Goal: Task Accomplishment & Management: Manage account settings

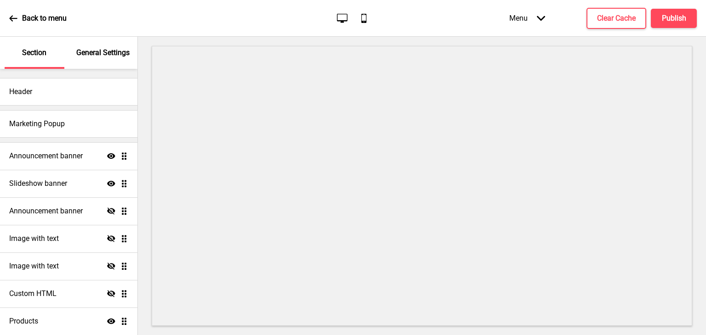
click at [454, 37] on div at bounding box center [422, 186] width 568 height 299
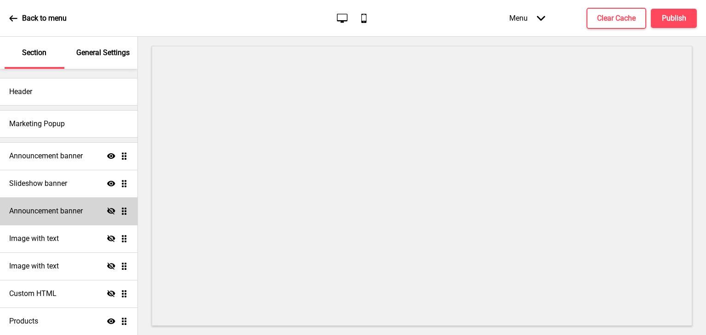
click at [59, 199] on div "Announcement banner Hide Drag" at bounding box center [68, 212] width 137 height 28
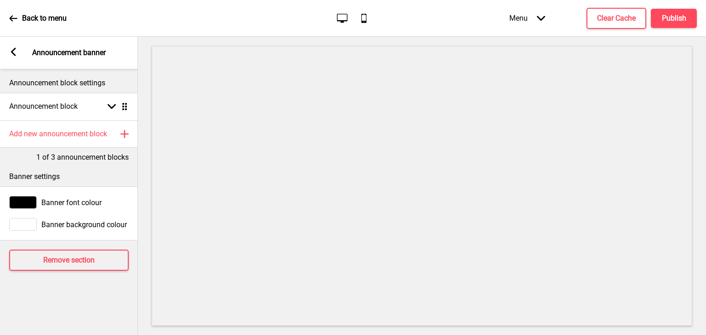
click at [13, 52] on icon at bounding box center [13, 52] width 5 height 8
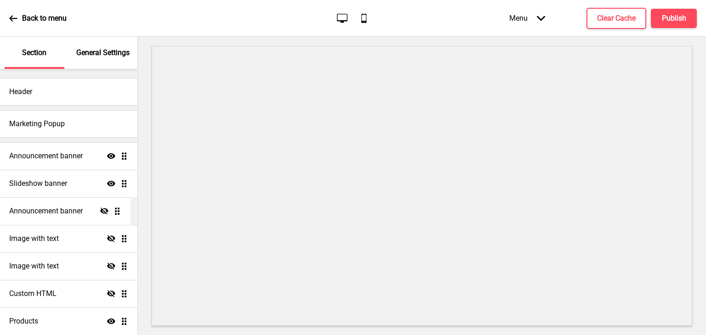
click at [119, 215] on ul "Announcement banner Show Drag Slideshow banner Show Drag Announcement banner Hi…" at bounding box center [68, 252] width 137 height 221
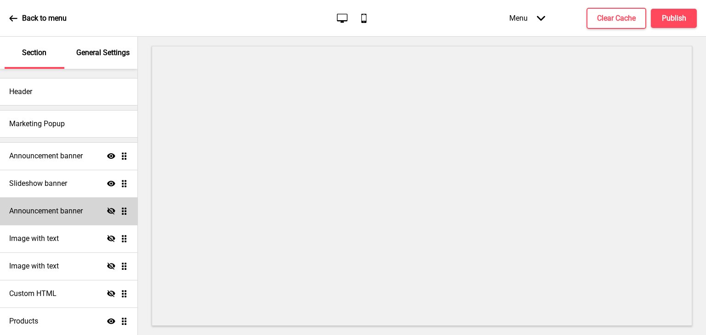
click at [84, 208] on div "Announcement banner Hide Drag" at bounding box center [68, 212] width 137 height 28
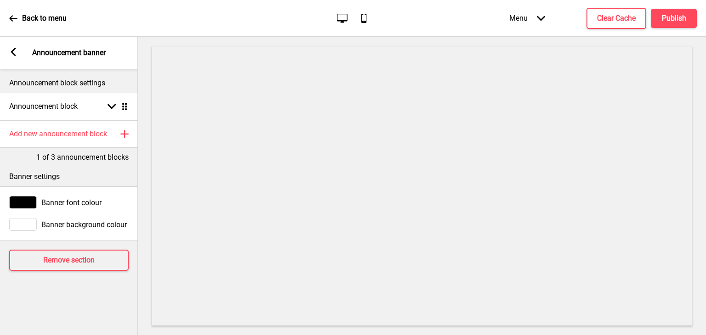
click at [13, 50] on icon at bounding box center [13, 52] width 5 height 8
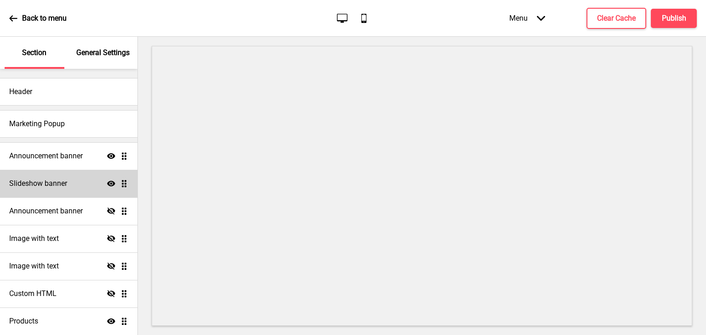
click at [67, 176] on div "Slideshow banner Show Drag" at bounding box center [68, 184] width 137 height 28
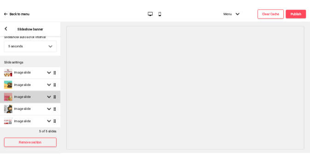
scroll to position [69, 0]
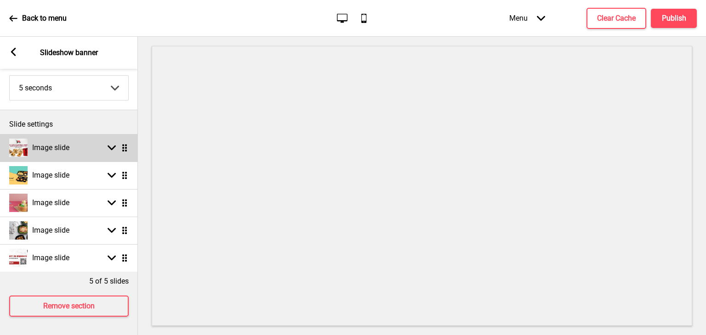
click at [97, 136] on div "Image slide Arrow down Drag" at bounding box center [69, 148] width 138 height 28
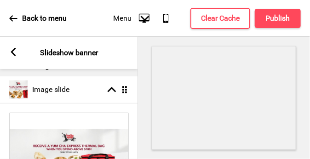
scroll to position [115, 0]
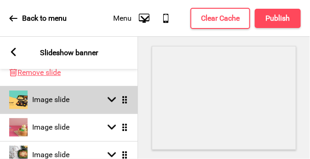
click at [52, 111] on div "Image slide Arrow down Drag" at bounding box center [69, 100] width 138 height 28
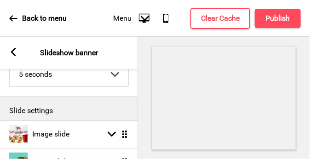
scroll to position [68, 0]
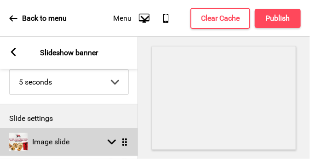
click at [93, 143] on div "Image slide Arrow down Drag" at bounding box center [69, 142] width 138 height 28
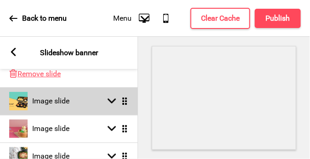
scroll to position [298, 0]
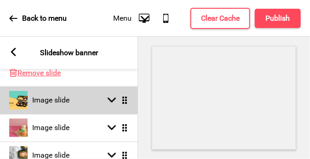
click at [62, 105] on div "Image slide" at bounding box center [39, 100] width 60 height 18
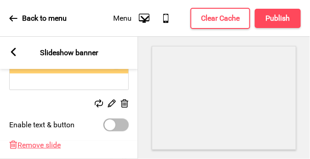
scroll to position [252, 0]
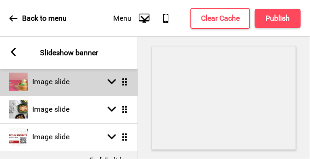
click at [95, 91] on div "Image slide Arrow down Drag" at bounding box center [69, 82] width 138 height 28
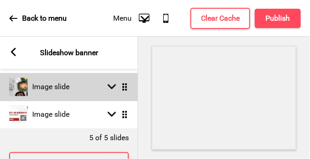
scroll to position [368, 0]
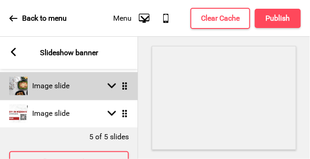
click at [86, 86] on div "Image slide Arrow down Drag" at bounding box center [69, 86] width 138 height 28
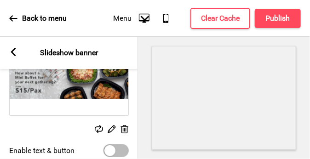
scroll to position [276, 0]
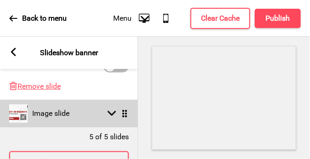
click at [94, 114] on div "Image slide Arrow down Drag" at bounding box center [69, 114] width 138 height 28
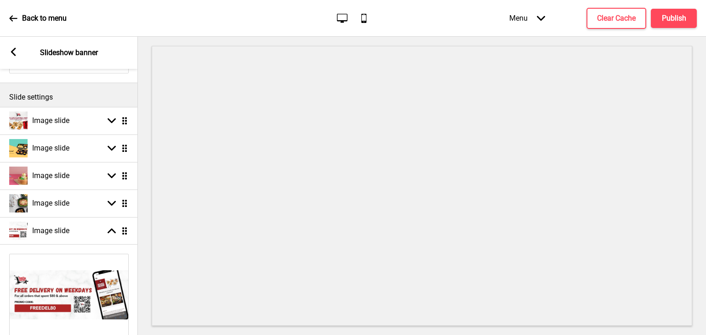
scroll to position [184, 0]
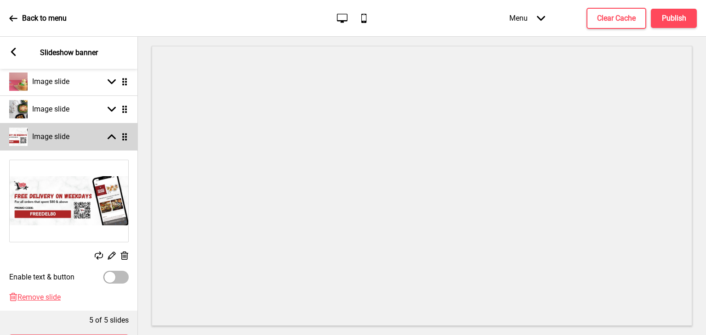
click at [106, 129] on div "Image slide Arrow up Drag" at bounding box center [69, 137] width 138 height 28
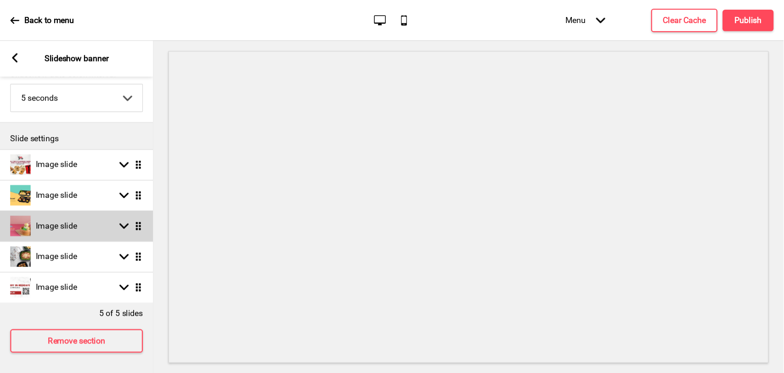
scroll to position [69, 0]
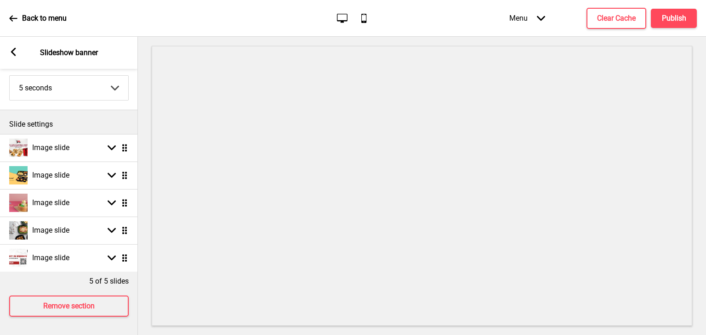
click at [83, 274] on div "5 of 5 slides" at bounding box center [69, 279] width 138 height 15
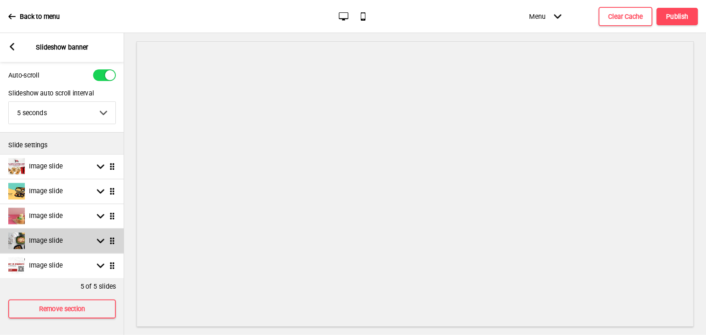
scroll to position [33, 0]
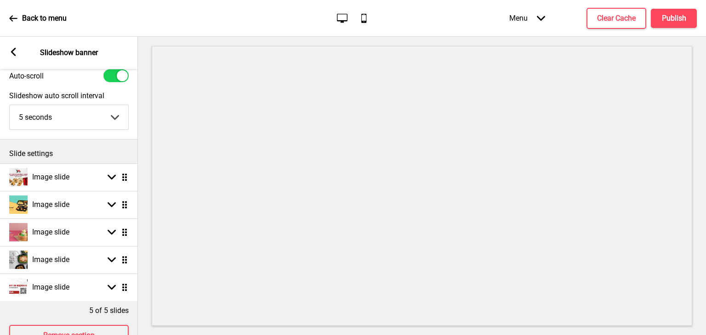
click at [76, 142] on div "Slide settings" at bounding box center [69, 152] width 138 height 24
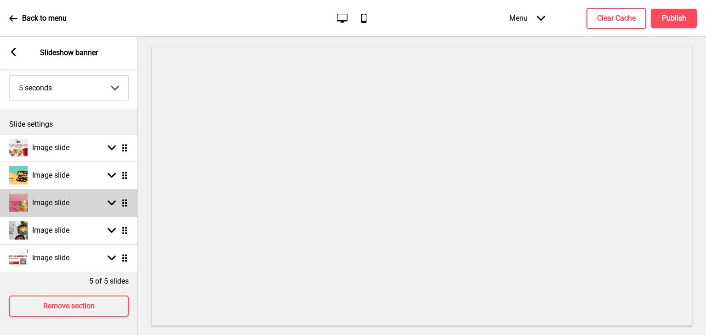
scroll to position [69, 0]
click at [66, 198] on h4 "Image slide" at bounding box center [50, 203] width 37 height 10
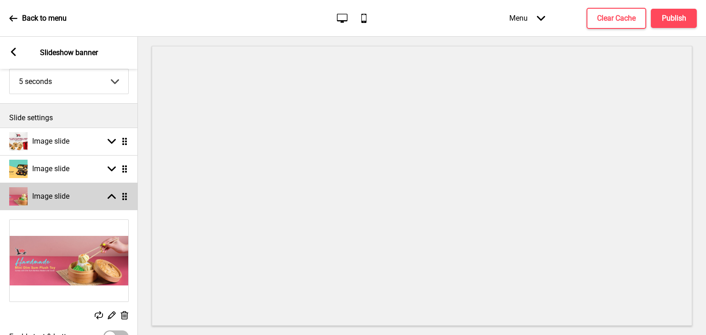
click at [69, 197] on h4 "Image slide" at bounding box center [50, 197] width 37 height 10
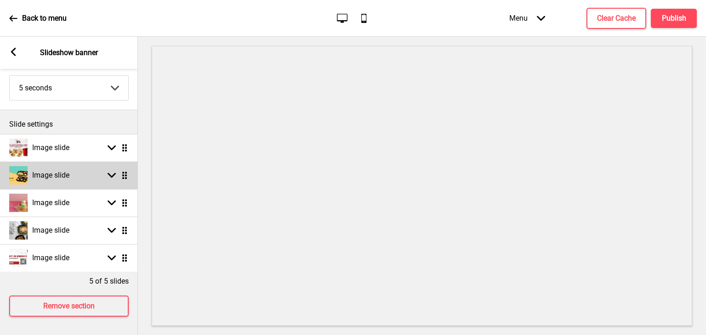
click at [79, 167] on div "Image slide Arrow down Drag" at bounding box center [69, 176] width 138 height 28
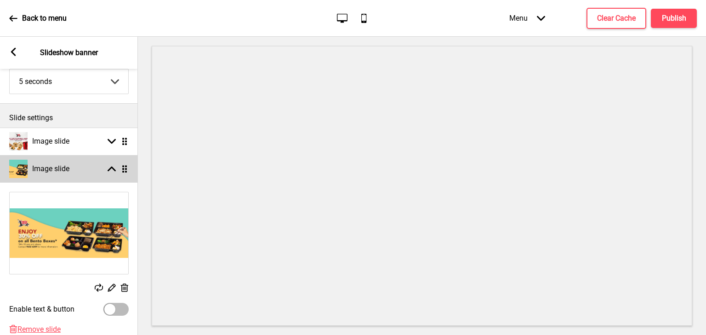
click at [79, 167] on div "Image slide Arrow up Drag" at bounding box center [69, 169] width 138 height 28
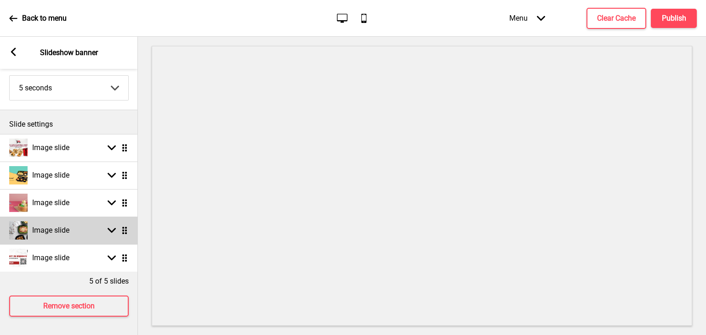
click at [74, 222] on div "Image slide Arrow down Drag" at bounding box center [69, 231] width 138 height 28
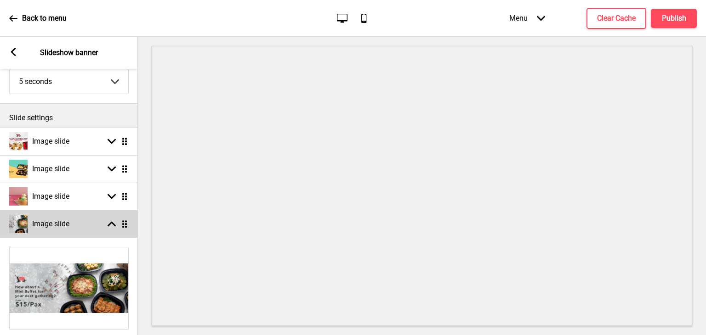
click at [74, 222] on div "Image slide Arrow up Drag" at bounding box center [69, 224] width 138 height 28
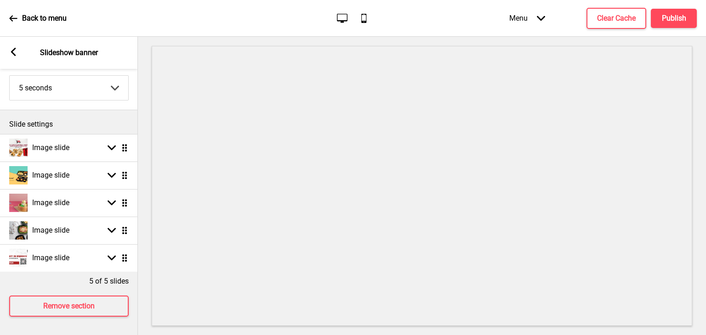
click at [77, 287] on div "Remove section" at bounding box center [69, 307] width 138 height 40
click at [93, 121] on p "Slide settings" at bounding box center [68, 124] width 119 height 10
click at [20, 53] on div "Arrow left Slideshow banner" at bounding box center [69, 53] width 138 height 32
click at [12, 53] on icon at bounding box center [13, 52] width 5 height 8
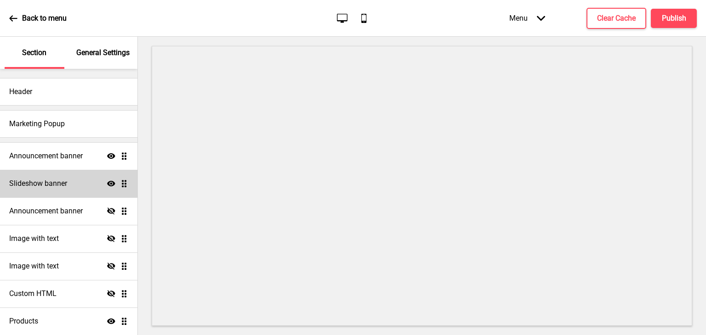
click at [79, 181] on div "Slideshow banner Show Drag" at bounding box center [68, 184] width 137 height 28
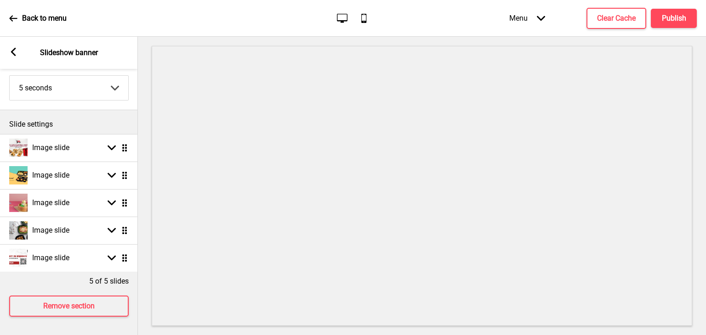
click at [69, 275] on div "5 of 5 slides" at bounding box center [69, 279] width 138 height 15
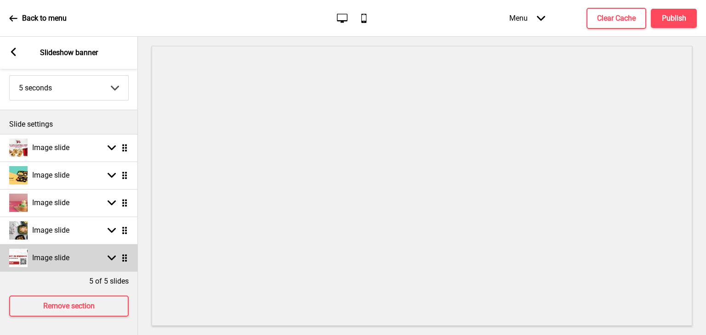
click at [103, 254] on div "Arrow down Drag" at bounding box center [116, 258] width 26 height 8
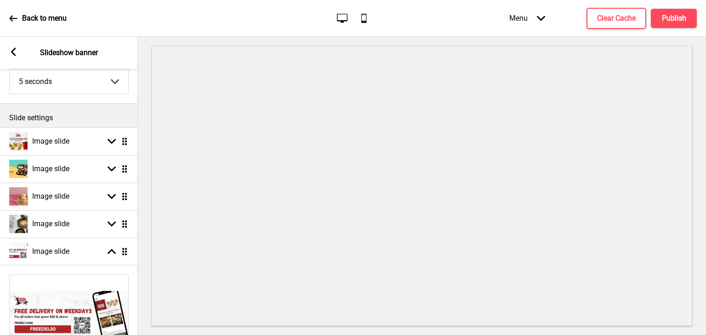
scroll to position [229, 0]
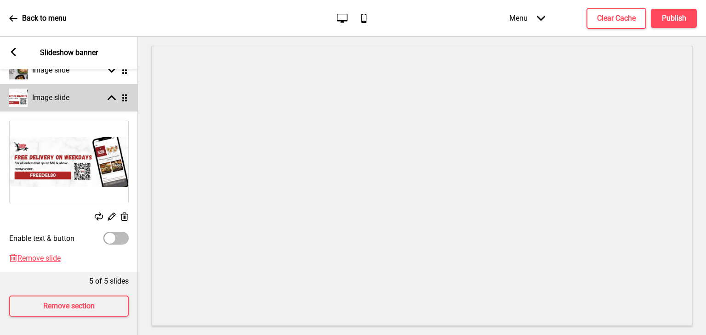
click at [108, 102] on div "Image slide Arrow up Drag" at bounding box center [69, 98] width 138 height 28
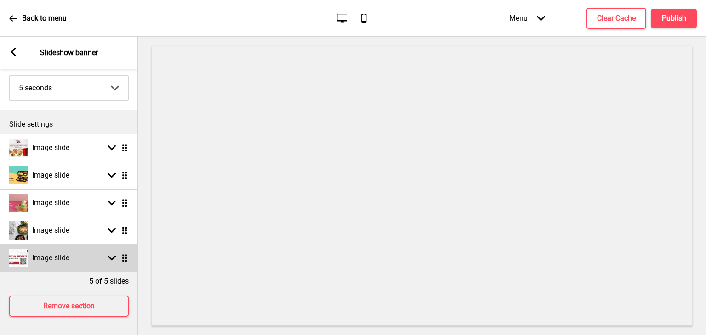
scroll to position [69, 0]
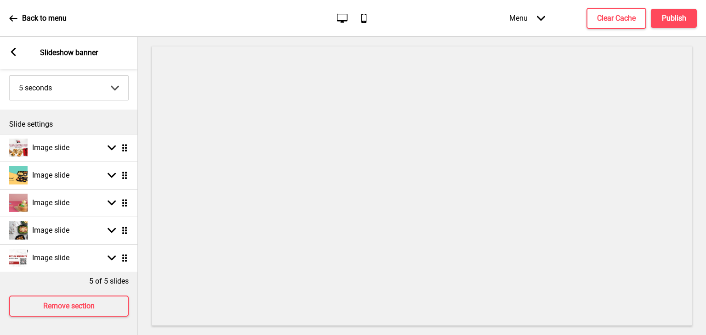
click at [221, 18] on div "Back to menu Desktop Mobile Menu Arrow down Product Page Store Information Chec…" at bounding box center [353, 18] width 706 height 37
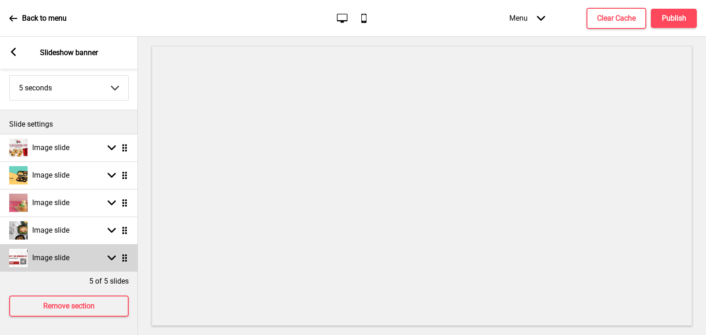
click at [108, 254] on rect at bounding box center [112, 258] width 8 height 8
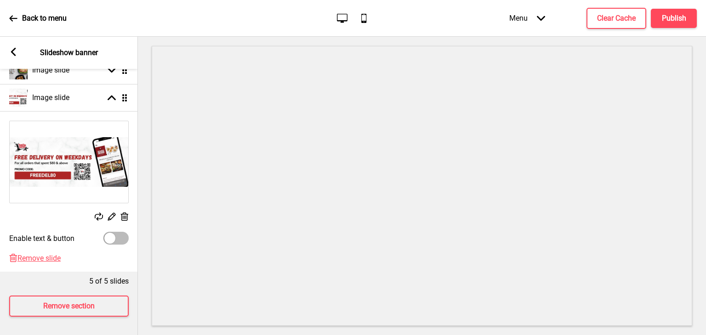
scroll to position [229, 0]
click at [60, 254] on span "Remove slide" at bounding box center [38, 258] width 43 height 9
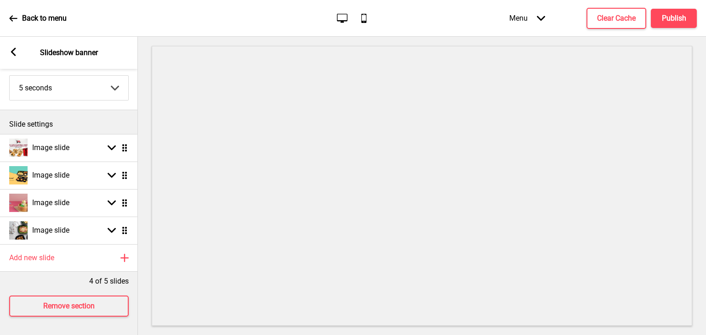
scroll to position [69, 0]
click at [51, 278] on div "4 of 5 slides" at bounding box center [69, 279] width 138 height 15
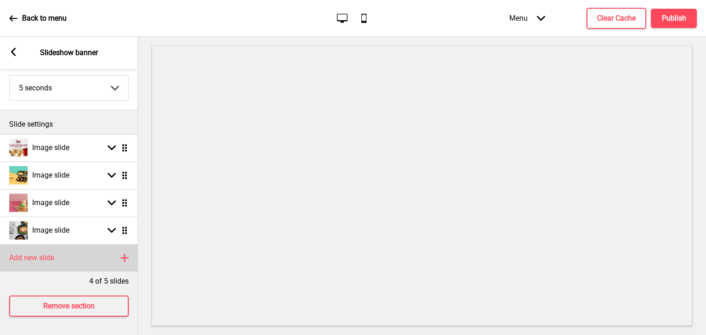
click at [62, 252] on div "Add new slide Plus" at bounding box center [69, 258] width 138 height 28
click at [92, 251] on div "Image slide Arrow down Drag" at bounding box center [69, 258] width 138 height 28
select select "right"
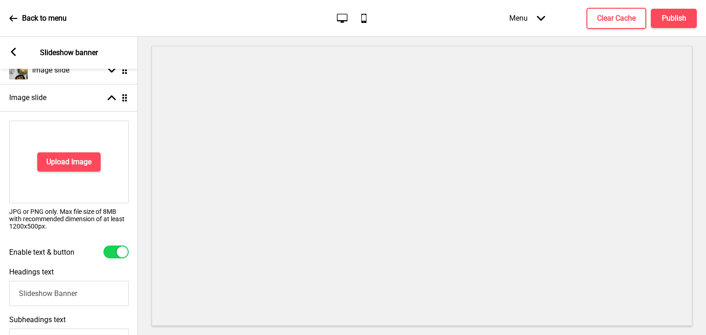
scroll to position [229, 0]
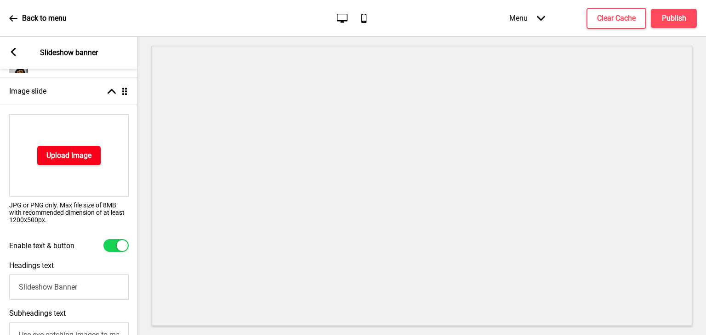
click at [85, 153] on h4 "Upload Image" at bounding box center [68, 156] width 45 height 10
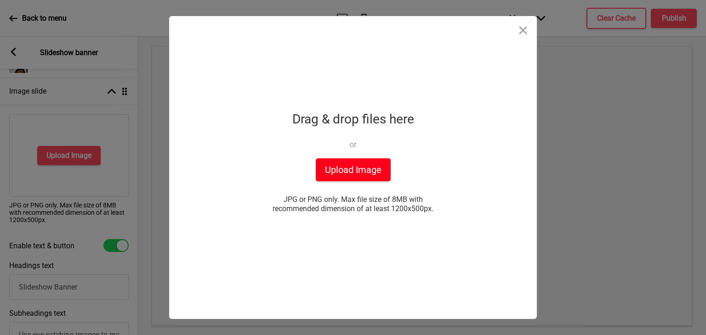
drag, startPoint x: 354, startPoint y: 164, endPoint x: 434, endPoint y: 113, distance: 94.7
click at [434, 113] on div "Drop a file here Drag & drop files here or Upload files from your computer Uplo…" at bounding box center [353, 167] width 230 height 303
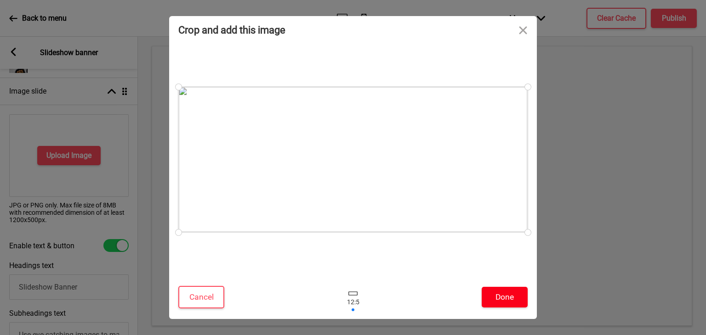
click at [496, 294] on button "Done" at bounding box center [504, 297] width 46 height 21
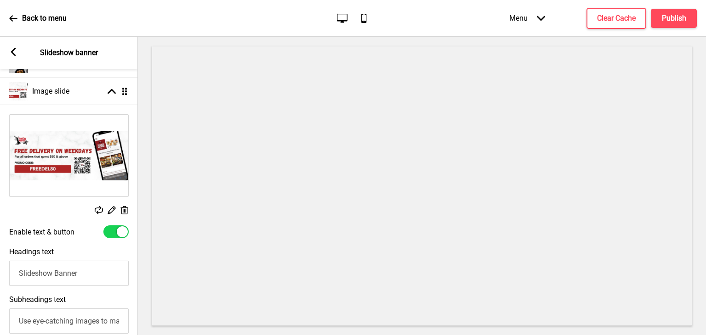
click at [119, 231] on div at bounding box center [122, 231] width 11 height 11
checkbox input "false"
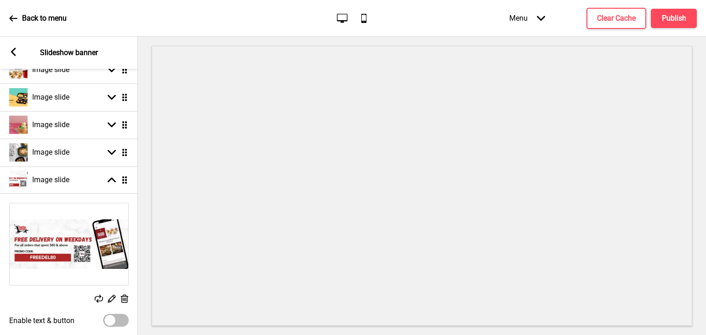
scroll to position [137, 0]
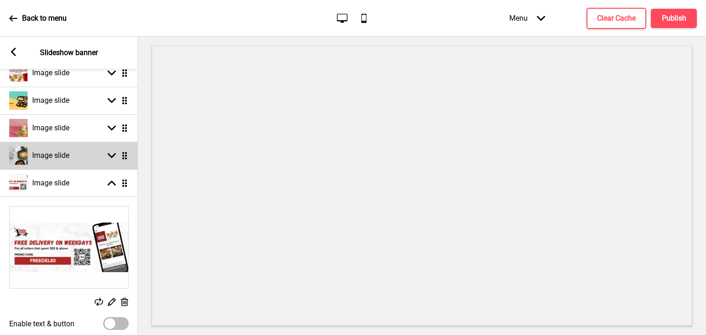
click at [62, 157] on h4 "Image slide" at bounding box center [50, 156] width 37 height 10
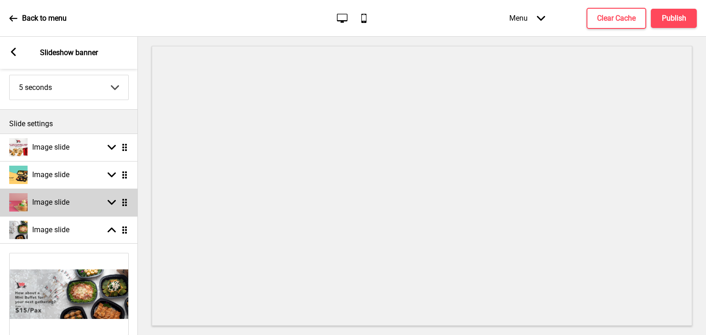
scroll to position [60, 0]
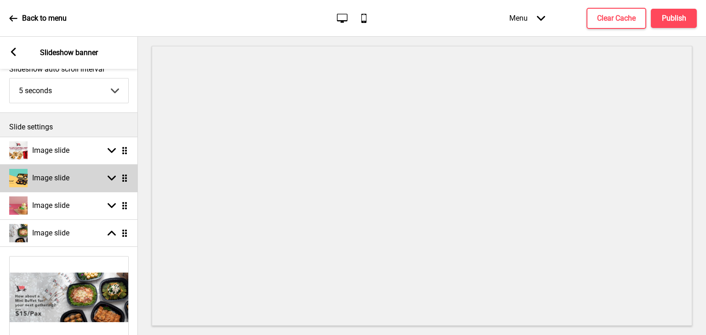
click at [69, 177] on h4 "Image slide" at bounding box center [50, 178] width 37 height 10
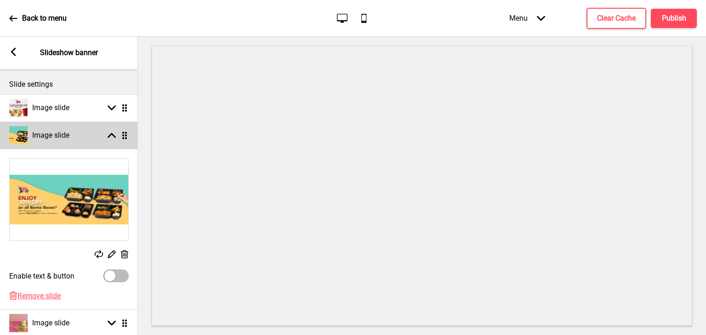
scroll to position [102, 0]
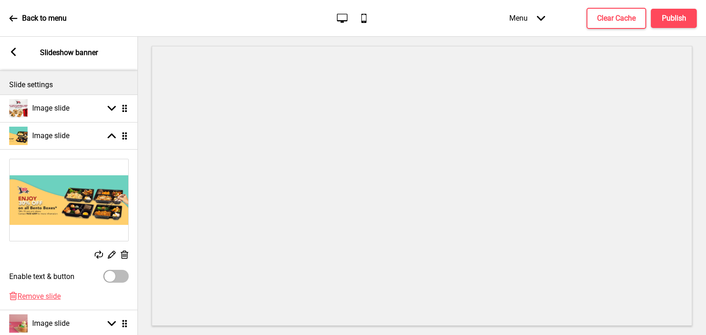
click at [79, 194] on img at bounding box center [69, 200] width 119 height 82
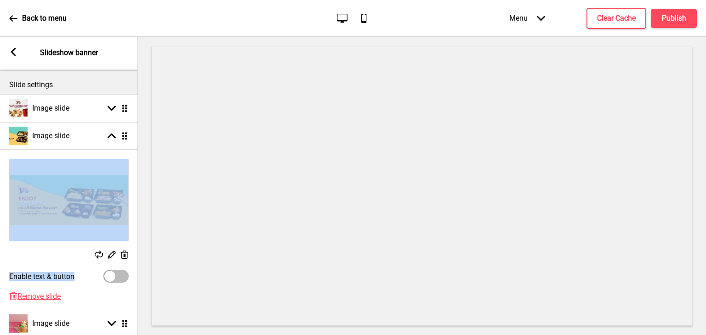
drag, startPoint x: 118, startPoint y: 283, endPoint x: 90, endPoint y: 187, distance: 100.2
click at [90, 187] on div "Replace Edit Delete Enable text & button" at bounding box center [69, 221] width 138 height 142
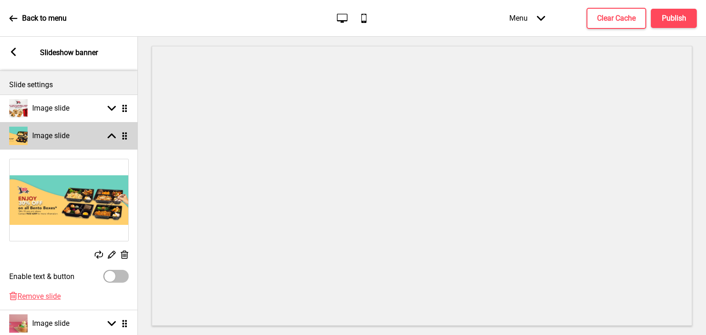
click at [108, 139] on div "Arrow up" at bounding box center [112, 136] width 8 height 8
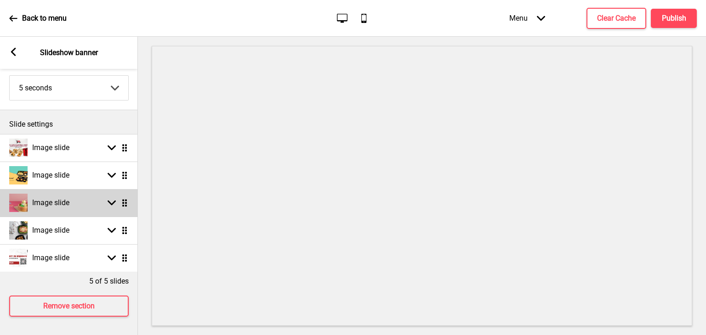
scroll to position [69, 0]
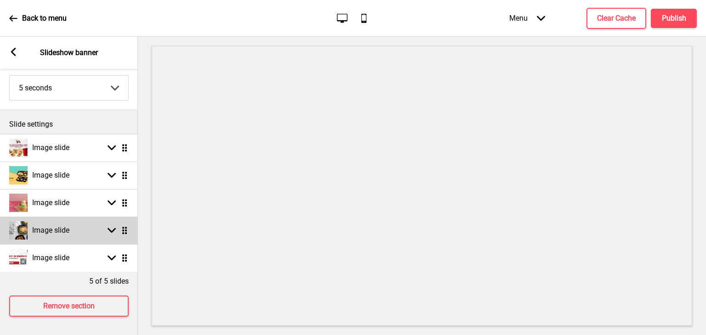
click at [111, 226] on rect at bounding box center [112, 230] width 8 height 8
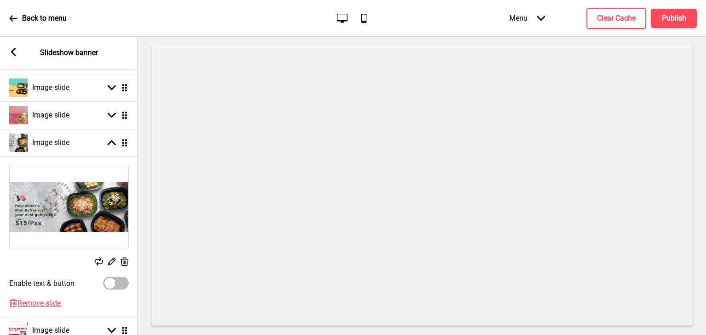
scroll to position [101, 0]
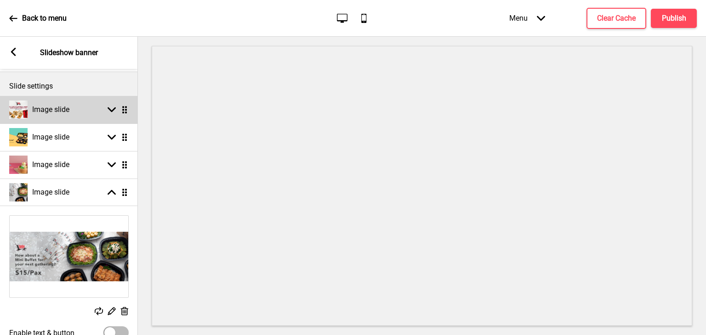
click at [105, 112] on div "Arrow down Drag" at bounding box center [116, 110] width 26 height 8
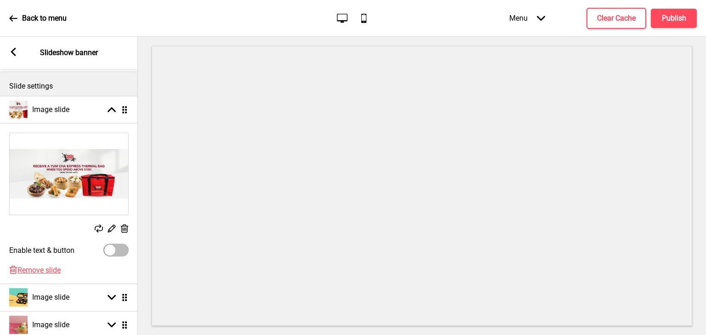
click at [131, 179] on div "Replace Edit Delete" at bounding box center [69, 183] width 138 height 111
click at [102, 177] on img at bounding box center [69, 174] width 119 height 82
click at [91, 173] on img at bounding box center [69, 174] width 119 height 82
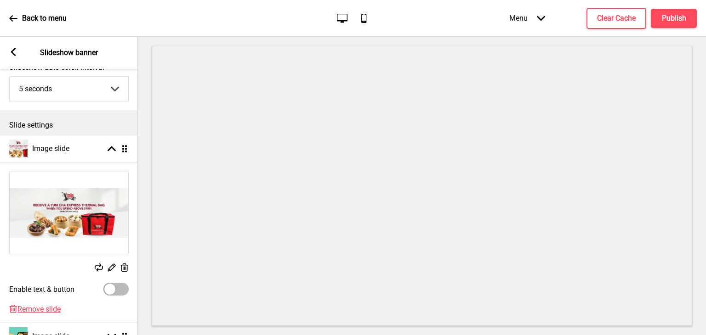
scroll to position [61, 0]
click at [85, 202] on img at bounding box center [69, 214] width 119 height 82
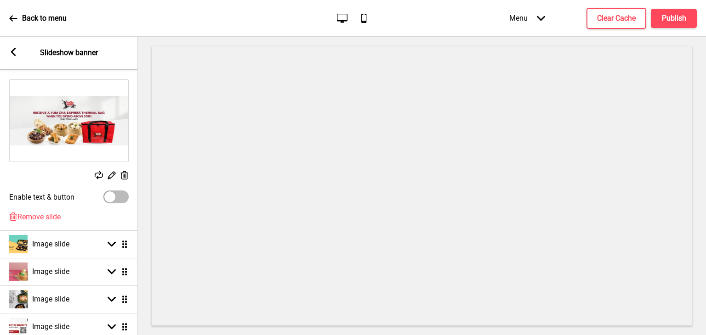
scroll to position [229, 0]
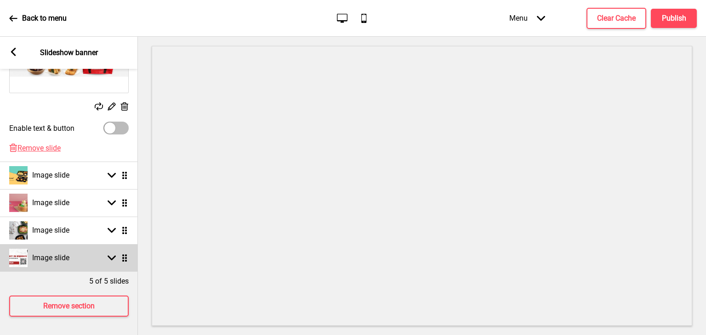
click at [91, 250] on div "Image slide Arrow down Drag" at bounding box center [69, 258] width 138 height 28
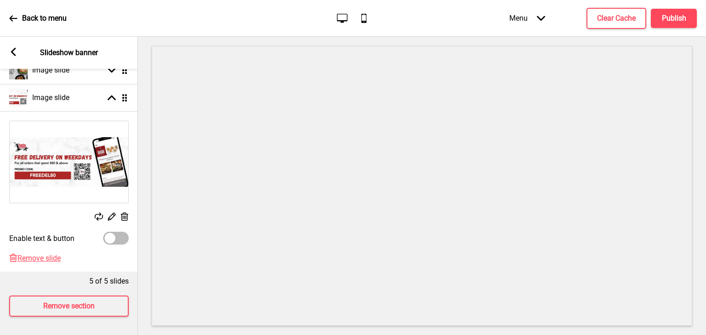
click at [18, 56] on div "Arrow left Slideshow banner" at bounding box center [69, 53] width 138 height 32
click at [16, 54] on rect at bounding box center [13, 52] width 8 height 8
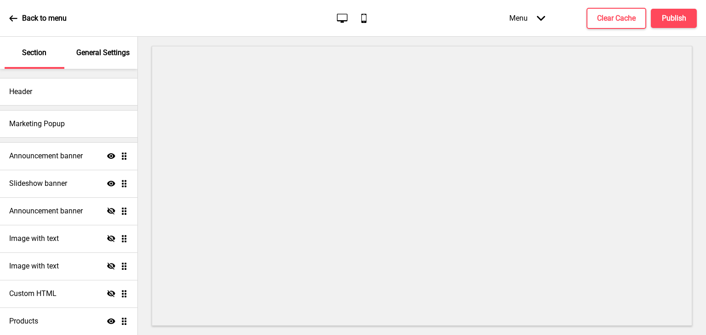
click at [15, 18] on icon at bounding box center [13, 18] width 8 height 6
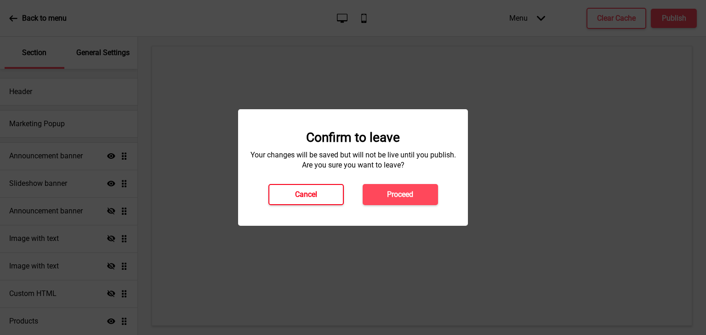
click at [325, 193] on button "Cancel" at bounding box center [305, 194] width 75 height 21
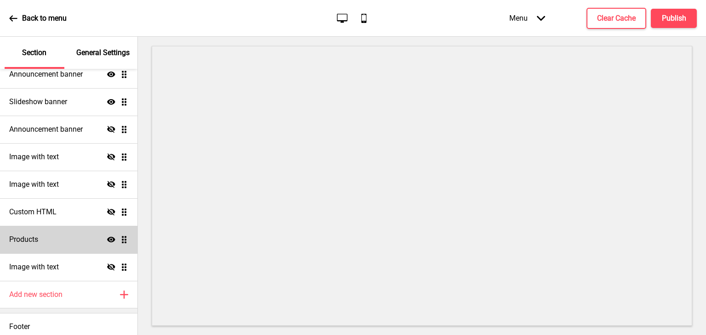
scroll to position [87, 0]
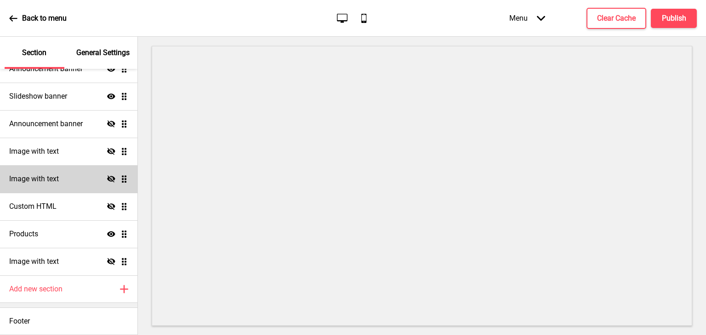
click at [68, 173] on div "Image with text Hide Drag" at bounding box center [68, 179] width 137 height 28
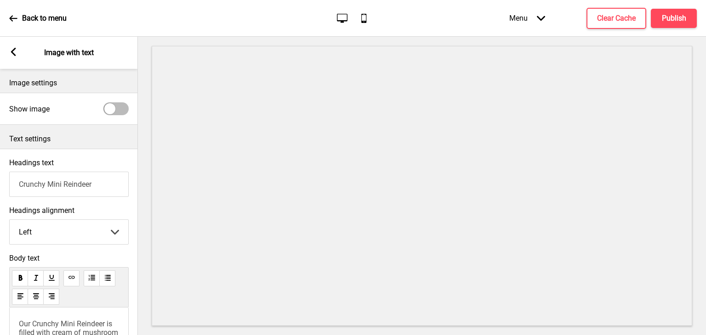
click at [15, 51] on rect at bounding box center [13, 52] width 8 height 8
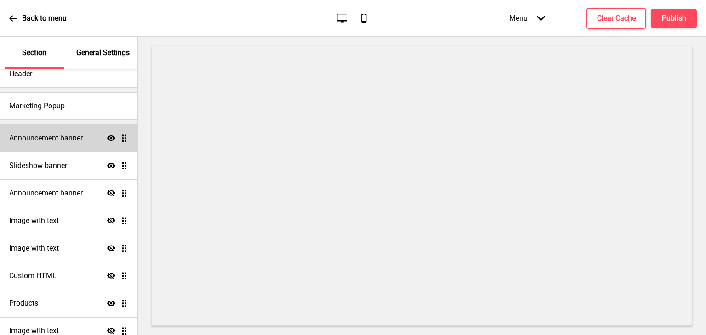
scroll to position [0, 0]
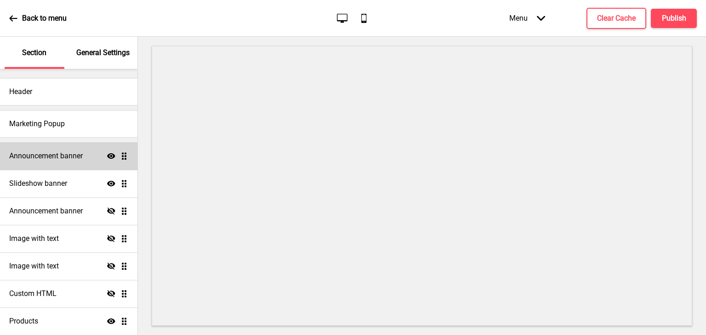
click at [64, 147] on div "Announcement banner Show Drag" at bounding box center [68, 156] width 137 height 28
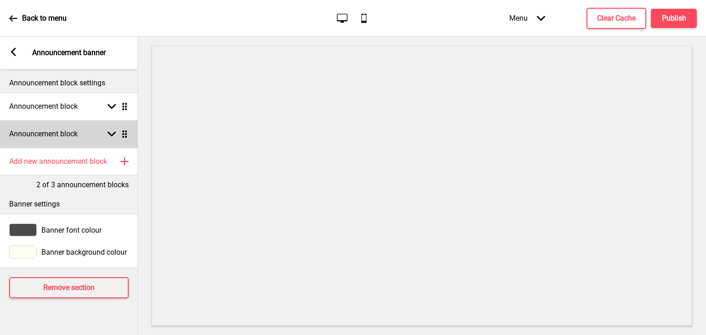
click at [66, 129] on h4 "Announcement block" at bounding box center [43, 134] width 68 height 10
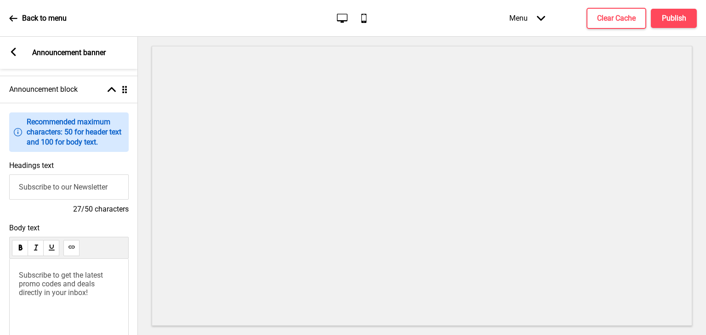
scroll to position [46, 0]
click at [81, 190] on input "Subscribe to our Newsletter" at bounding box center [68, 185] width 119 height 25
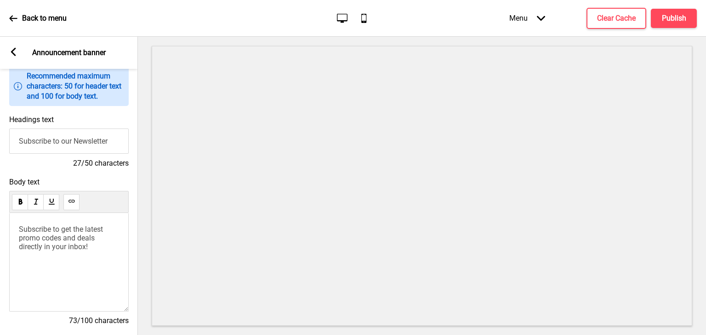
scroll to position [92, 0]
click at [141, 115] on div at bounding box center [422, 186] width 568 height 299
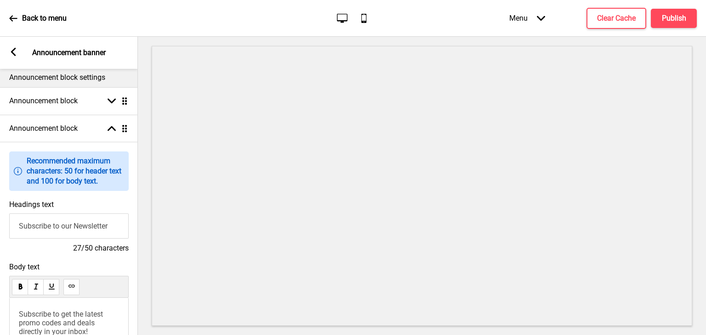
scroll to position [0, 0]
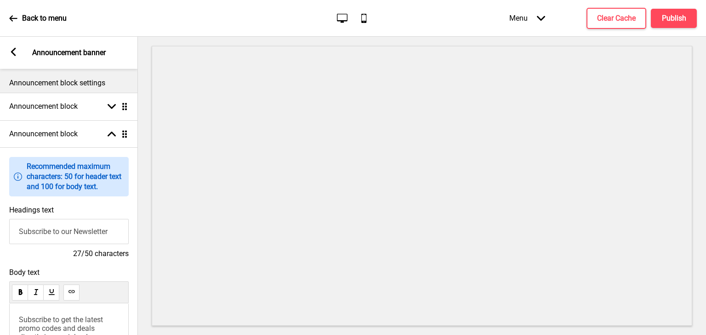
click at [326, 41] on div at bounding box center [422, 186] width 568 height 299
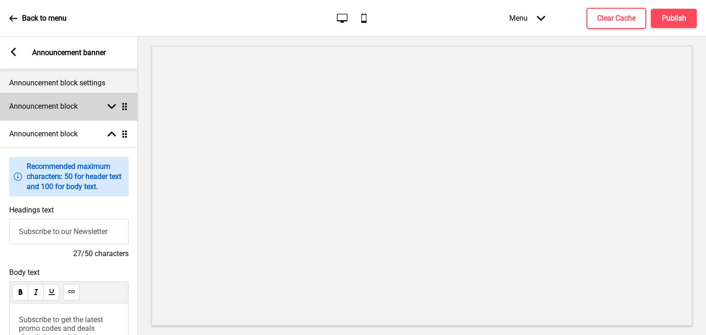
click at [56, 105] on h4 "Announcement block" at bounding box center [43, 107] width 68 height 10
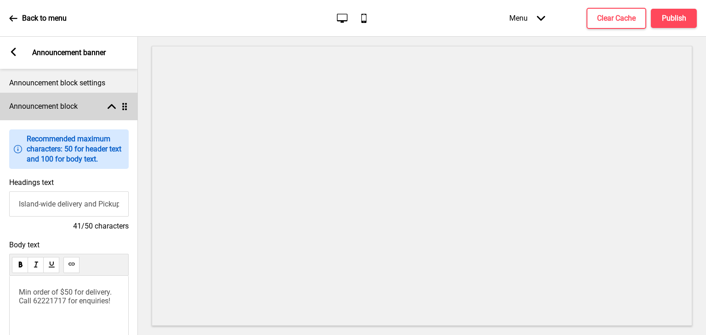
click at [66, 105] on h4 "Announcement block" at bounding box center [43, 107] width 68 height 10
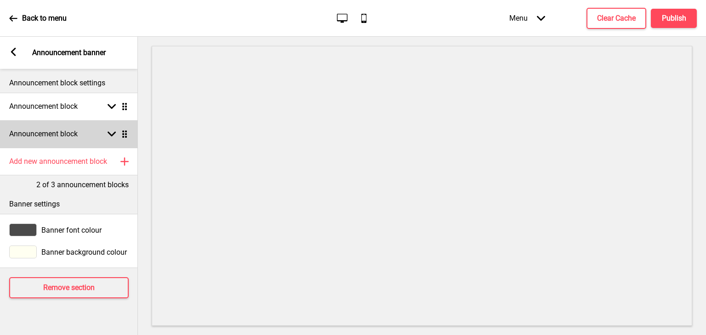
click at [79, 141] on div "Announcement block Arrow down Drag" at bounding box center [69, 134] width 138 height 28
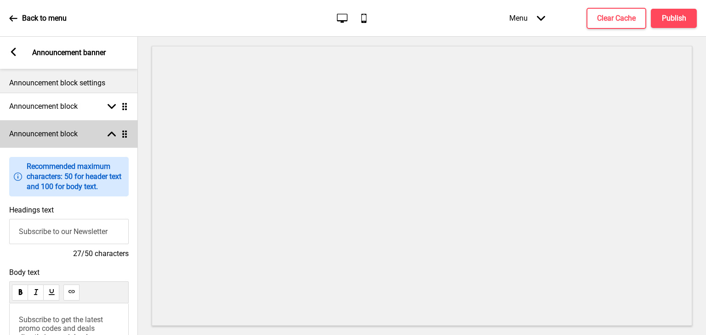
click at [79, 140] on div "Announcement block Arrow up Drag" at bounding box center [69, 134] width 138 height 28
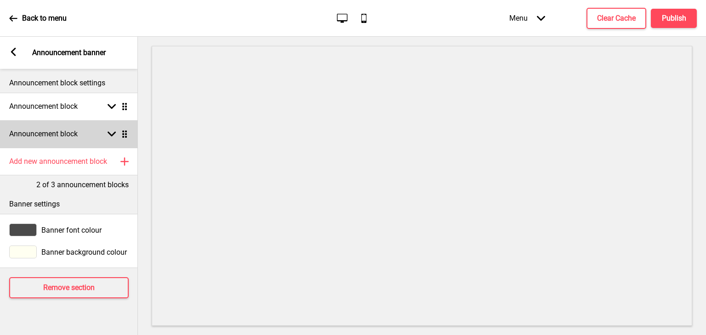
click at [68, 124] on div "Announcement block Arrow down Drag" at bounding box center [69, 134] width 138 height 28
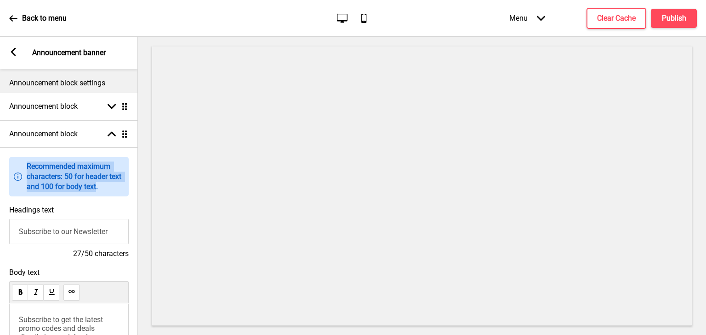
drag, startPoint x: 95, startPoint y: 190, endPoint x: 28, endPoint y: 166, distance: 71.4
click at [28, 166] on p "Recommended maximum characters: 50 for header text and 100 for body text." at bounding box center [75, 177] width 97 height 30
click at [107, 189] on p "Recommended maximum characters: 50 for header text and 100 for body text." at bounding box center [75, 177] width 97 height 30
drag, startPoint x: 105, startPoint y: 189, endPoint x: 31, endPoint y: 168, distance: 76.4
click at [24, 164] on div "Information Recommended maximum characters: 50 for header text and 100 for body…" at bounding box center [69, 177] width 110 height 30
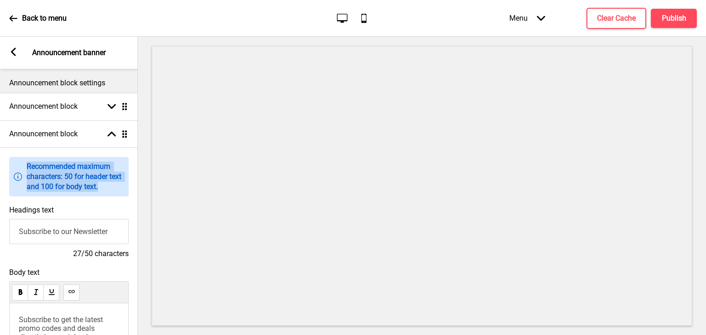
click at [83, 179] on p "Recommended maximum characters: 50 for header text and 100 for body text." at bounding box center [75, 177] width 97 height 30
drag, startPoint x: 106, startPoint y: 189, endPoint x: 46, endPoint y: 173, distance: 61.9
click at [23, 165] on div "Information Recommended maximum characters: 50 for header text and 100 for body…" at bounding box center [69, 177] width 110 height 30
click at [90, 181] on p "Recommended maximum characters: 50 for header text and 100 for body text." at bounding box center [75, 177] width 97 height 30
drag, startPoint x: 111, startPoint y: 190, endPoint x: 24, endPoint y: 165, distance: 89.9
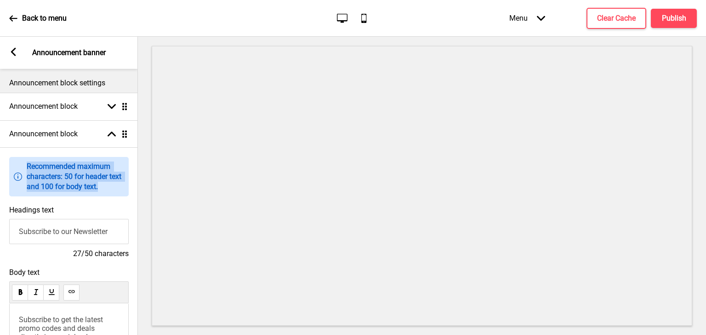
click at [24, 165] on div "Information Recommended maximum characters: 50 for header text and 100 for body…" at bounding box center [69, 177] width 110 height 30
click at [75, 184] on p "Recommended maximum characters: 50 for header text and 100 for body text." at bounding box center [75, 177] width 97 height 30
drag, startPoint x: 99, startPoint y: 181, endPoint x: 77, endPoint y: 180, distance: 21.7
click at [27, 166] on p "Recommended maximum characters: 50 for header text and 100 for body text." at bounding box center [75, 177] width 97 height 30
click at [77, 180] on p "Recommended maximum characters: 50 for header text and 100 for body text." at bounding box center [75, 177] width 97 height 30
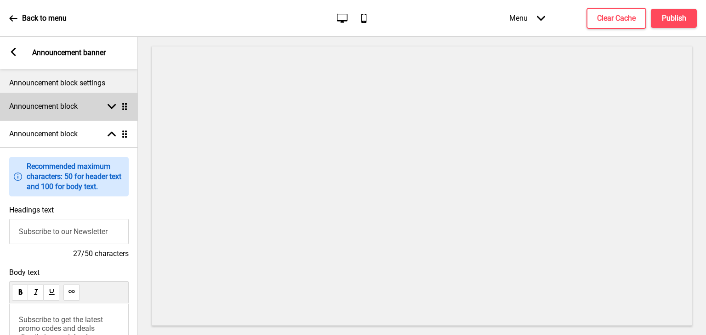
click at [94, 105] on div "Announcement block Arrow down Drag" at bounding box center [69, 107] width 138 height 28
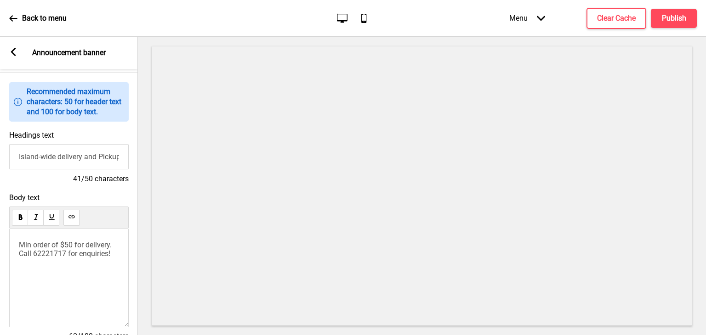
scroll to position [46, 0]
click at [66, 164] on input "Island-wide delivery and Pickup available" at bounding box center [68, 158] width 119 height 25
drag, startPoint x: 121, startPoint y: 294, endPoint x: 55, endPoint y: 259, distance: 74.6
click at [0, 225] on html "Back to menu Desktop Mobile Menu Arrow down Product Page Store Information Chec…" at bounding box center [353, 167] width 706 height 335
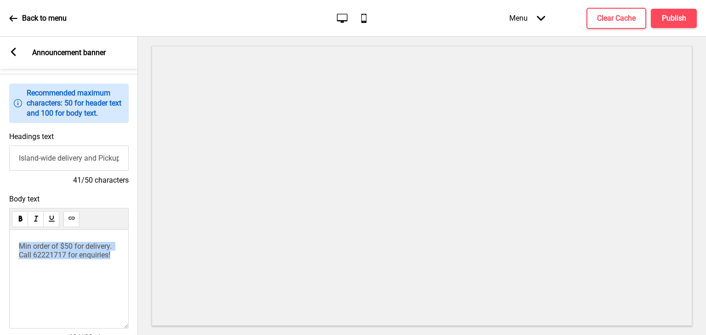
drag, startPoint x: 19, startPoint y: 245, endPoint x: 136, endPoint y: 263, distance: 118.1
click at [136, 263] on div "Body text M﻿in order of $50 for delivery. C﻿all 62221717 for enquiries! 62/100 …" at bounding box center [69, 273] width 138 height 166
copy span "M﻿in order of $50 for delivery. C﻿all 62221717 for enquiries!"
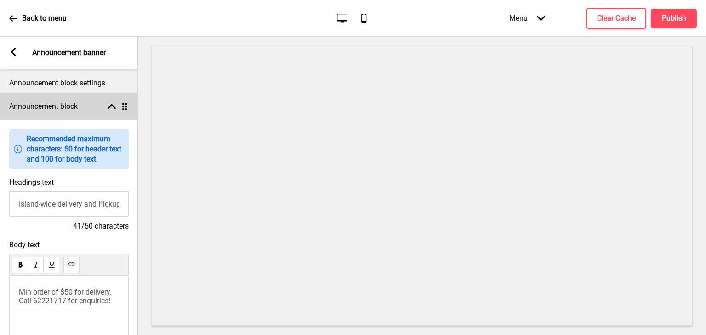
click at [107, 112] on div "Announcement block Arrow up Drag" at bounding box center [69, 107] width 138 height 28
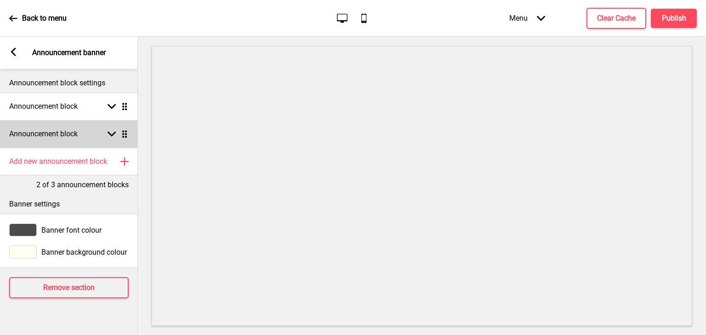
click at [112, 141] on div "Announcement block Arrow down Drag" at bounding box center [69, 134] width 138 height 28
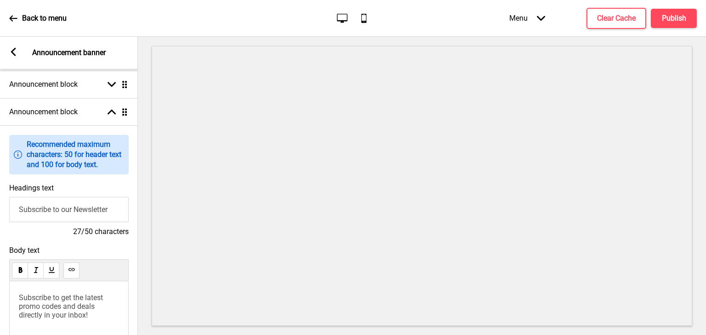
scroll to position [92, 0]
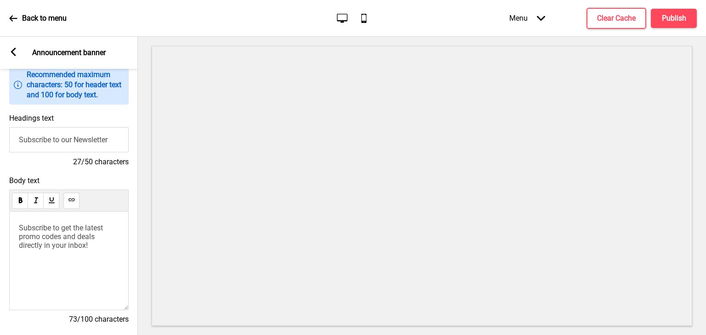
click at [64, 144] on input "Subscribe to our Newsletter" at bounding box center [68, 139] width 119 height 25
drag, startPoint x: 105, startPoint y: 283, endPoint x: 89, endPoint y: 261, distance: 27.4
click at [104, 283] on div "Subscribe to get the latest promo codes and deals directly in your inbox!" at bounding box center [68, 261] width 119 height 99
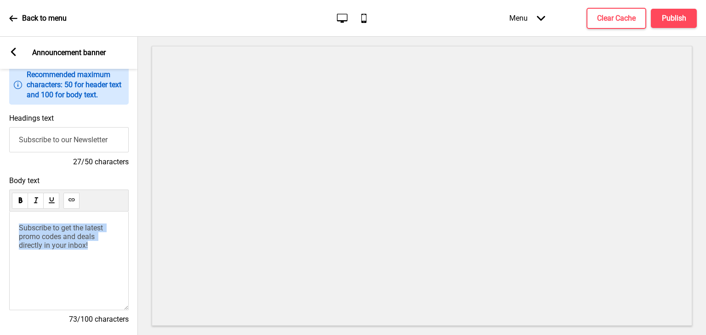
drag, startPoint x: 20, startPoint y: 228, endPoint x: 130, endPoint y: 263, distance: 116.1
click at [130, 263] on div "Body text Subscribe to get the latest promo codes and deals directly in your in…" at bounding box center [69, 255] width 138 height 166
copy span "Subscribe to get the latest promo codes and deals directly in your inbox!"
click at [77, 171] on div "Headings text Subscribe to our Newsletter 27/50 characters" at bounding box center [69, 140] width 138 height 62
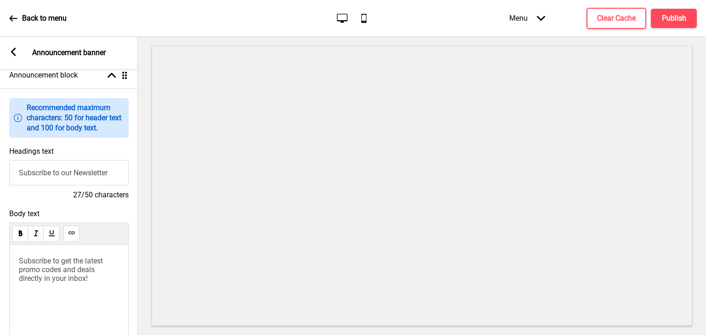
scroll to position [0, 0]
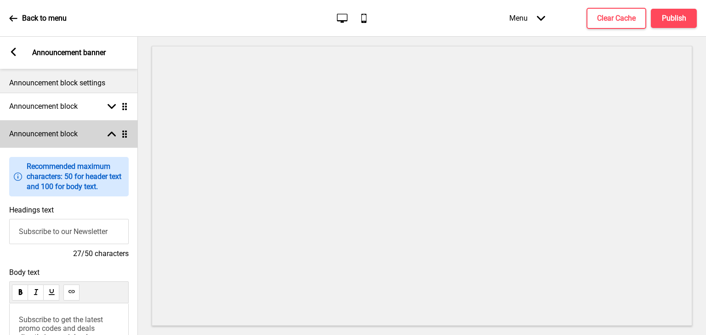
click at [114, 129] on div "Announcement block Arrow up Drag" at bounding box center [69, 134] width 138 height 28
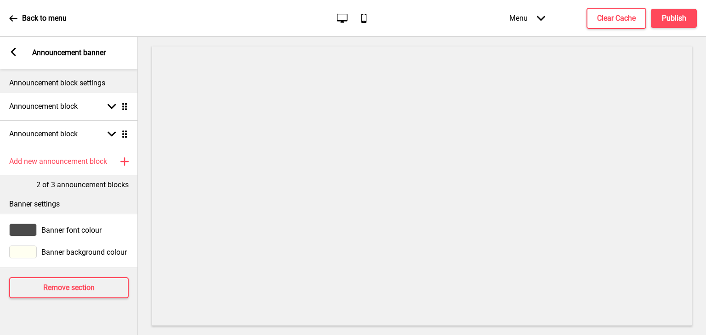
click at [11, 45] on div "Arrow left Announcement banner" at bounding box center [69, 53] width 138 height 32
click at [12, 50] on icon at bounding box center [13, 52] width 5 height 8
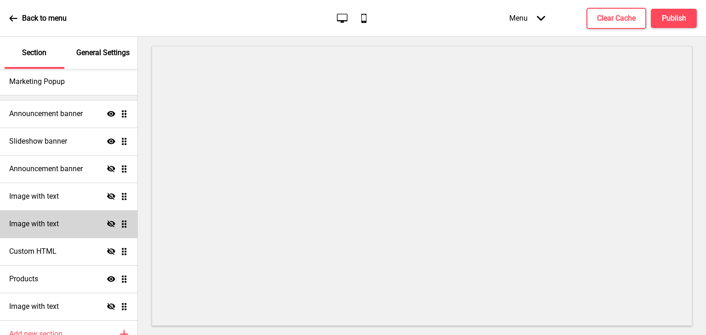
scroll to position [41, 0]
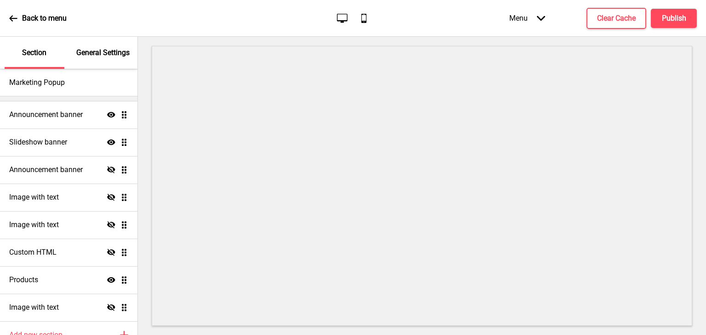
click at [139, 127] on div at bounding box center [422, 186] width 568 height 299
click at [150, 164] on div at bounding box center [422, 186] width 568 height 299
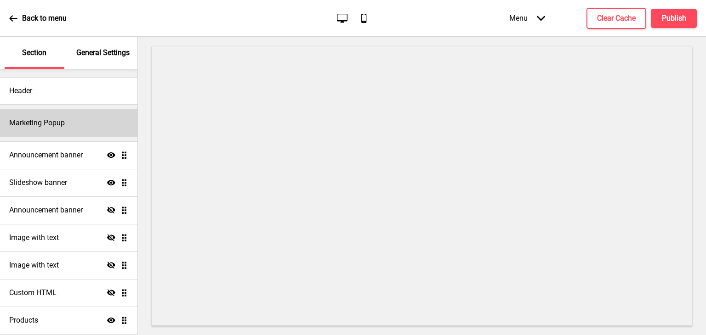
scroll to position [0, 0]
click at [71, 130] on div "Marketing Popup" at bounding box center [68, 124] width 137 height 28
select select "timeDelay"
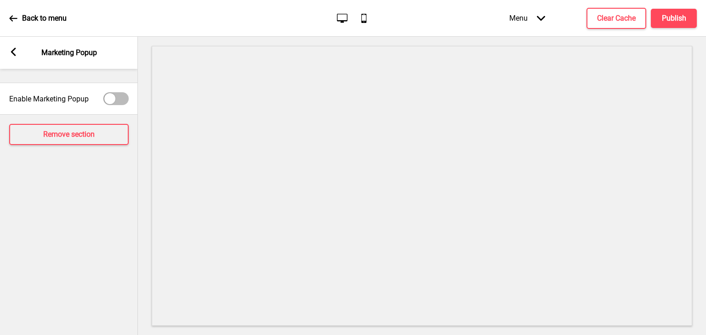
click at [13, 55] on g at bounding box center [13, 52] width 8 height 8
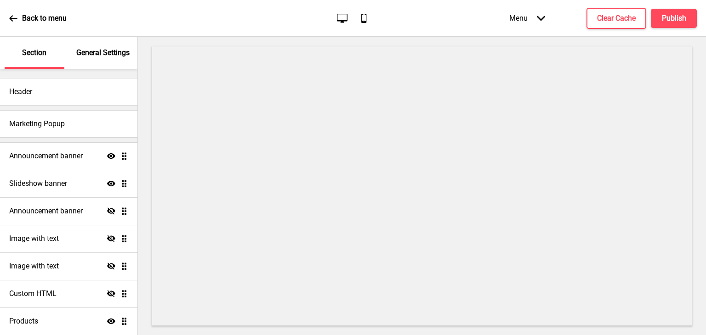
click at [84, 72] on div "Header Marketing Popup Announcement banner Show Drag Slideshow banner Show Drag…" at bounding box center [68, 246] width 137 height 354
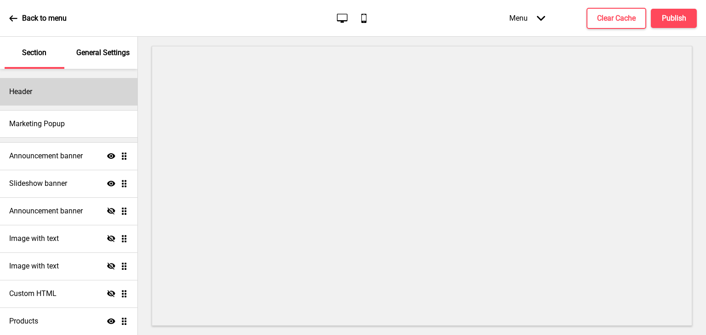
click at [87, 92] on div "Header" at bounding box center [68, 92] width 137 height 28
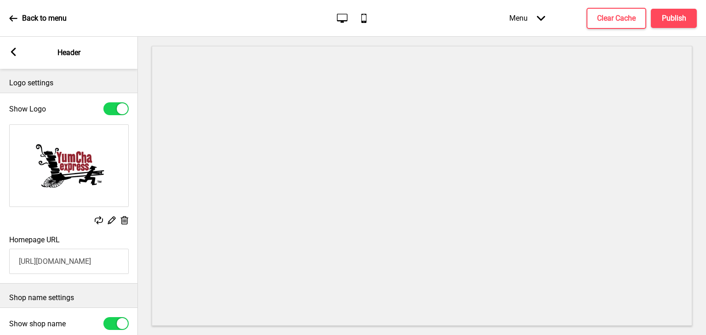
click at [149, 31] on div "Back to menu Desktop Mobile Menu Arrow down Product Page Store Information Chec…" at bounding box center [353, 18] width 706 height 37
click at [11, 53] on icon at bounding box center [13, 52] width 5 height 8
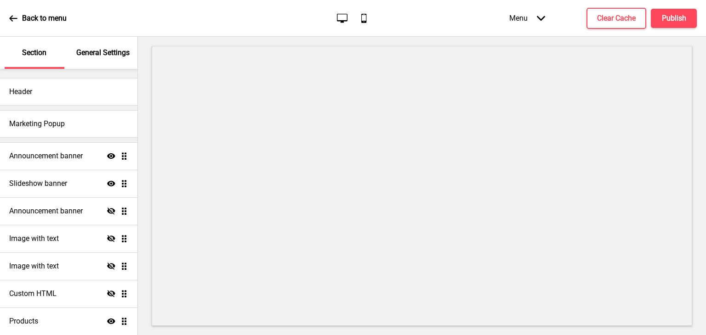
click at [86, 120] on div "Marketing Popup" at bounding box center [68, 124] width 137 height 28
select select "timeDelay"
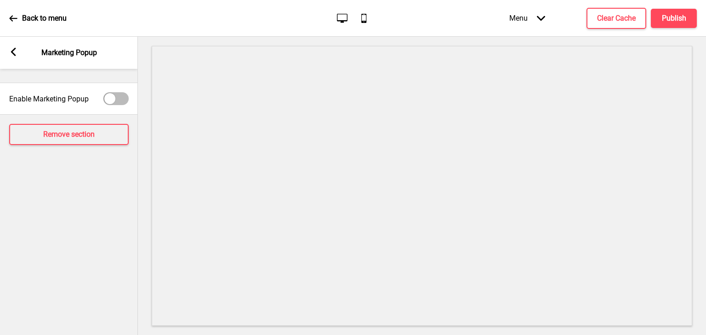
click at [103, 98] on div at bounding box center [115, 98] width 25 height 13
checkbox input "true"
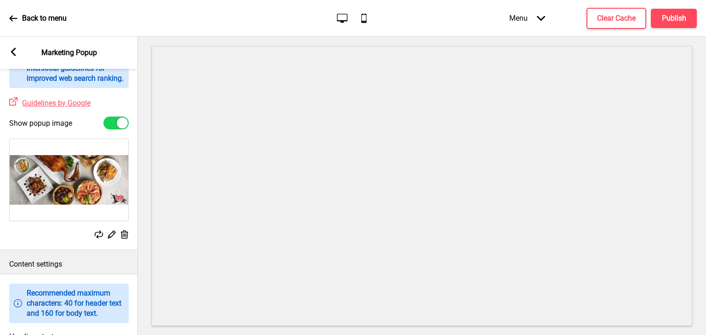
scroll to position [322, 0]
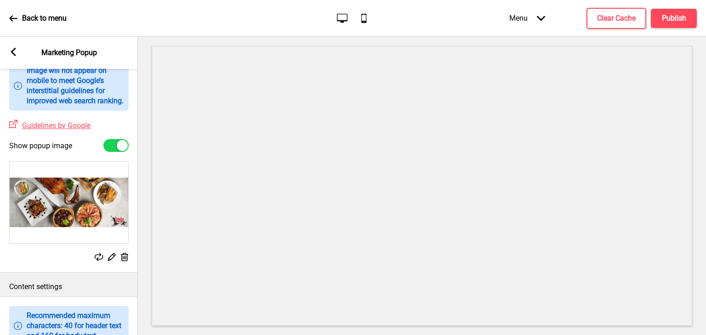
click at [118, 151] on div at bounding box center [122, 145] width 11 height 11
checkbox input "false"
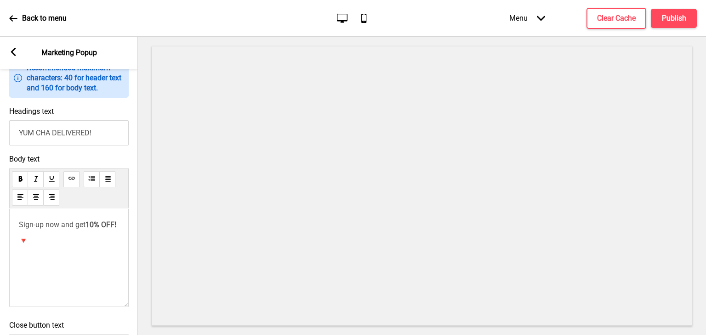
scroll to position [459, 0]
click at [112, 272] on div "Sign-up now and get 10% OFF! 🔻" at bounding box center [68, 257] width 119 height 99
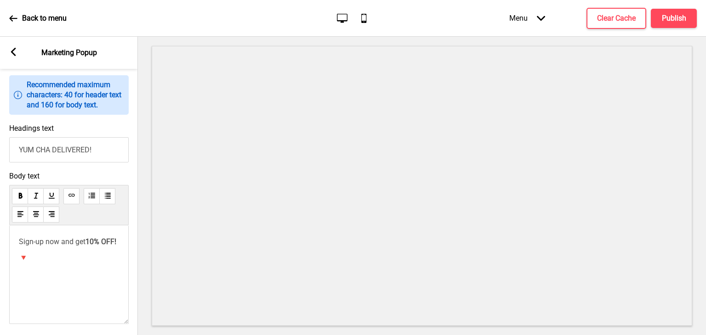
scroll to position [423, 0]
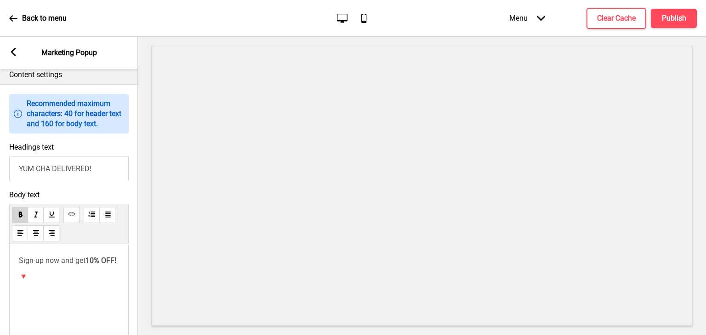
click at [107, 265] on p "Sign-up now and get 10% OFF!" at bounding box center [69, 260] width 100 height 9
drag, startPoint x: 103, startPoint y: 297, endPoint x: -14, endPoint y: 236, distance: 131.5
click at [0, 236] on html "Back to menu Desktop Mobile Menu Arrow down Product Page Store Information Chec…" at bounding box center [353, 167] width 706 height 335
click at [99, 309] on div "Sign-up now and get 10% OFF! 🔻" at bounding box center [68, 293] width 119 height 99
drag, startPoint x: 106, startPoint y: 315, endPoint x: 27, endPoint y: 269, distance: 91.4
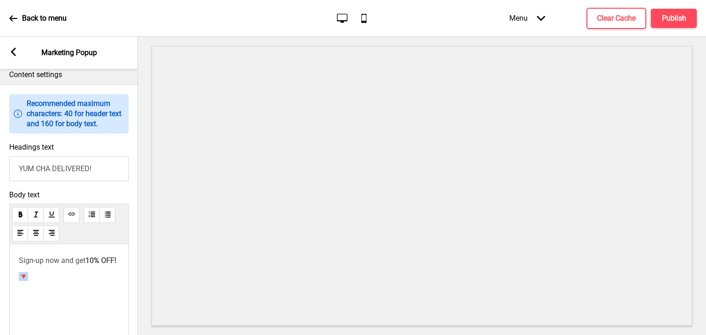
click at [27, 269] on div "Sign-up now and get 10% OFF! 🔻" at bounding box center [68, 293] width 119 height 99
click at [66, 281] on div "Sign-up now and get 10% OFF! 🔻" at bounding box center [69, 268] width 100 height 25
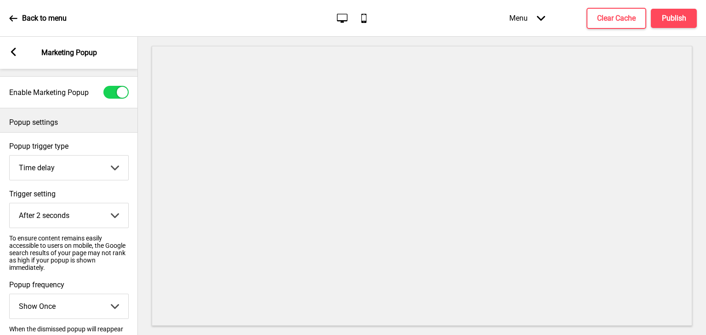
scroll to position [0, 0]
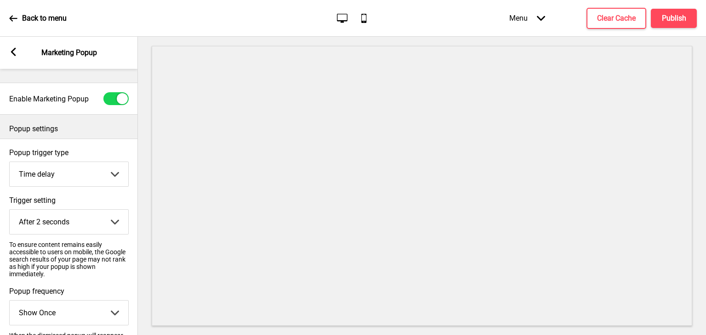
click at [121, 93] on div at bounding box center [115, 98] width 25 height 13
checkbox input "false"
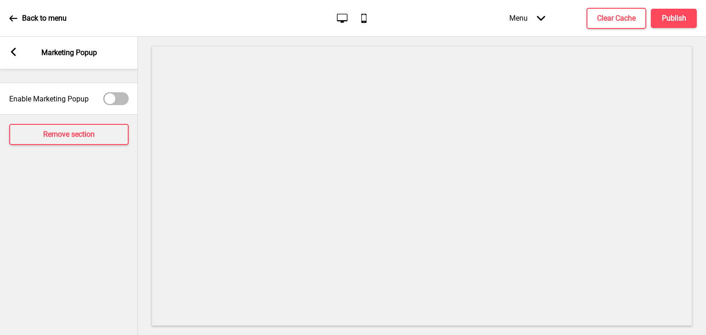
click at [14, 50] on icon at bounding box center [13, 52] width 5 height 8
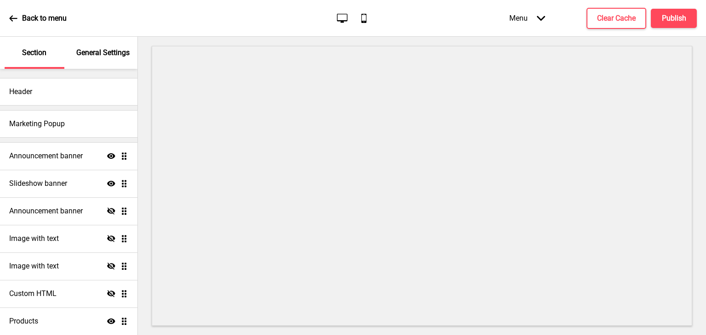
click at [238, 24] on div "Back to menu Desktop Mobile Menu Arrow down Product Page Store Information Chec…" at bounding box center [353, 18] width 706 height 37
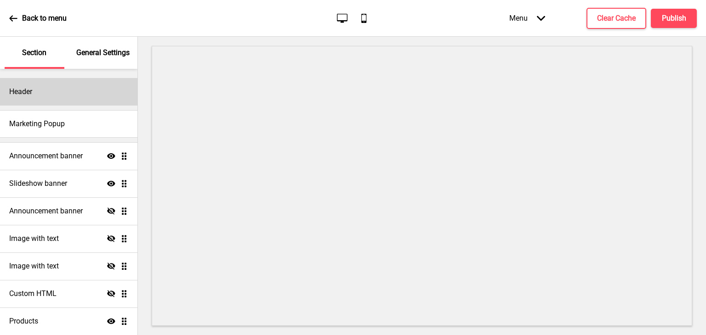
click at [68, 96] on div "Header" at bounding box center [68, 92] width 137 height 28
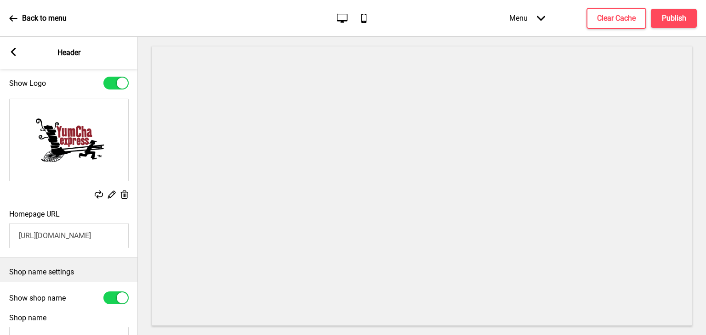
scroll to position [13, 0]
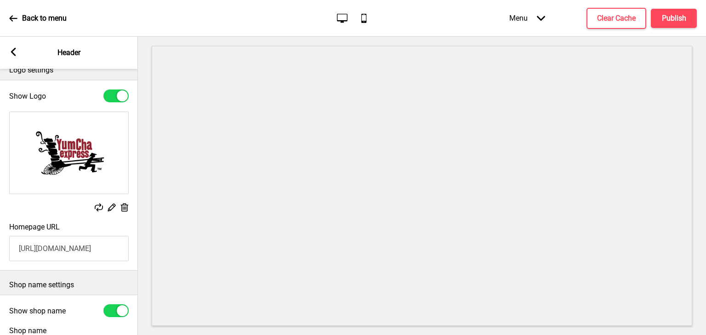
click at [10, 50] on rect at bounding box center [13, 52] width 8 height 8
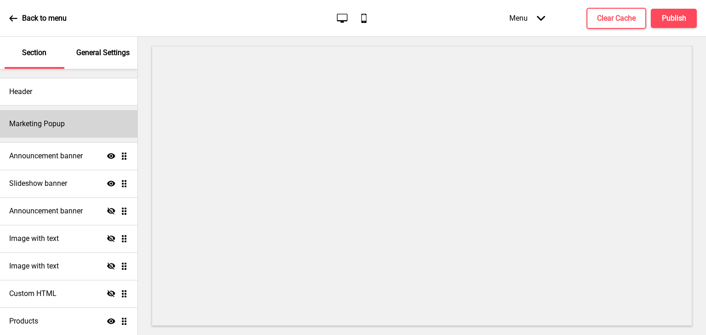
click at [79, 127] on div "Marketing Popup" at bounding box center [68, 124] width 137 height 28
select select "timeDelay"
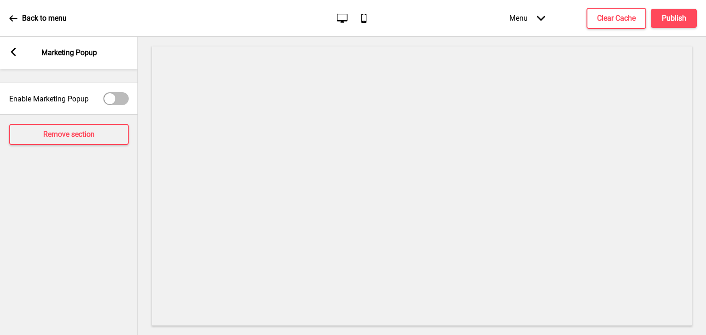
click at [122, 92] on div at bounding box center [115, 98] width 25 height 13
checkbox input "true"
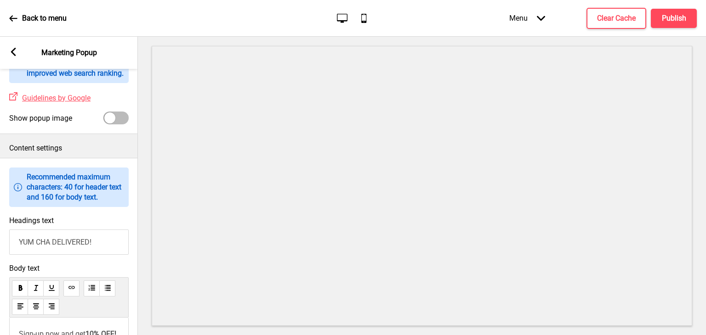
scroll to position [331, 0]
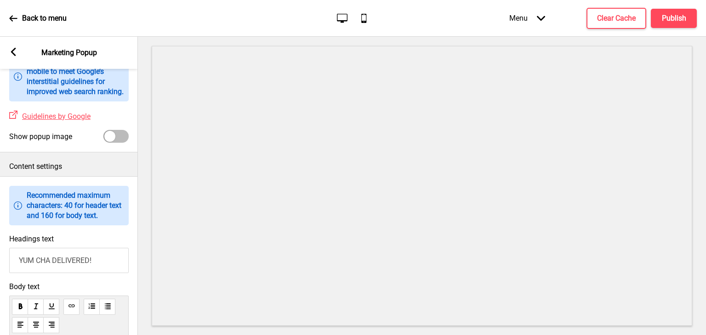
click at [120, 143] on div at bounding box center [115, 136] width 25 height 13
checkbox input "true"
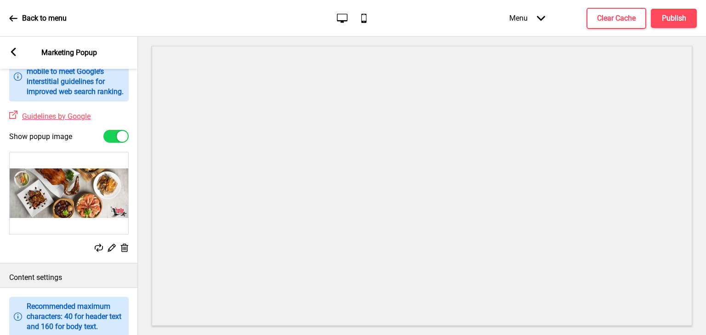
click at [345, 19] on icon "Desktop" at bounding box center [342, 18] width 12 height 12
click at [360, 17] on icon "Mobile" at bounding box center [363, 18] width 12 height 12
click at [345, 15] on icon "Desktop" at bounding box center [342, 18] width 12 height 12
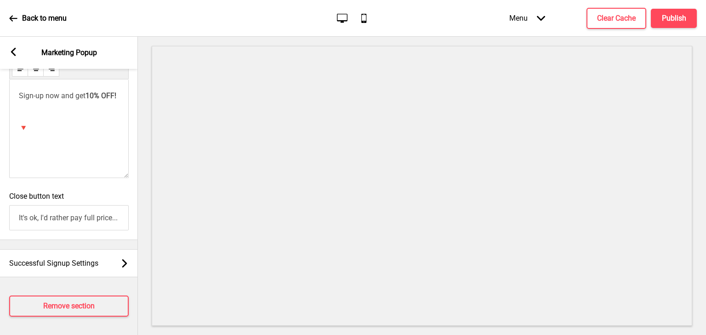
scroll to position [717, 0]
click at [87, 249] on div "Successful Signup Settings Arrow right" at bounding box center [69, 263] width 138 height 28
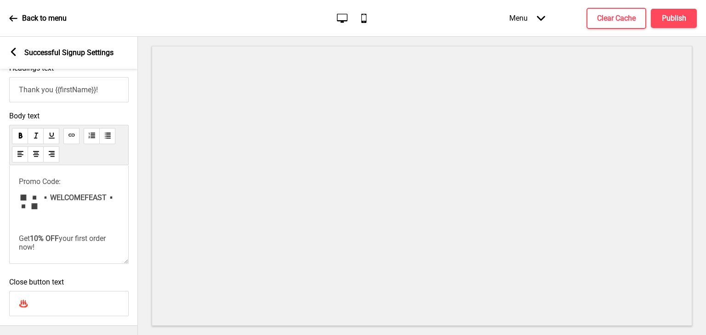
scroll to position [180, 0]
click at [11, 52] on icon at bounding box center [13, 52] width 5 height 8
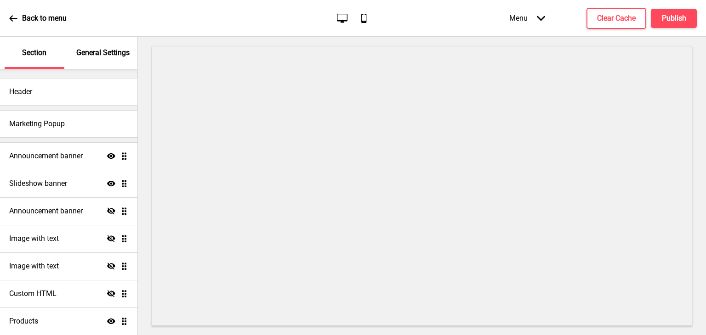
select select "timeDelay"
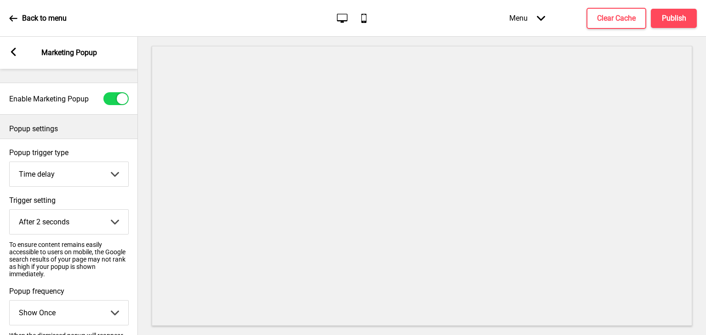
scroll to position [0, 0]
click at [128, 98] on div at bounding box center [115, 98] width 25 height 13
checkbox input "false"
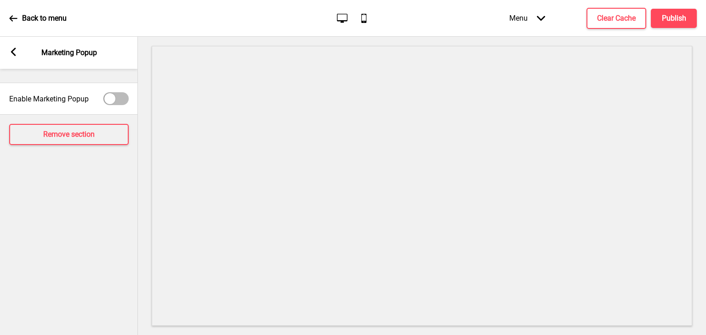
click at [9, 52] on div "Arrow left Marketing Popup" at bounding box center [69, 53] width 138 height 32
click at [9, 51] on rect at bounding box center [13, 52] width 8 height 8
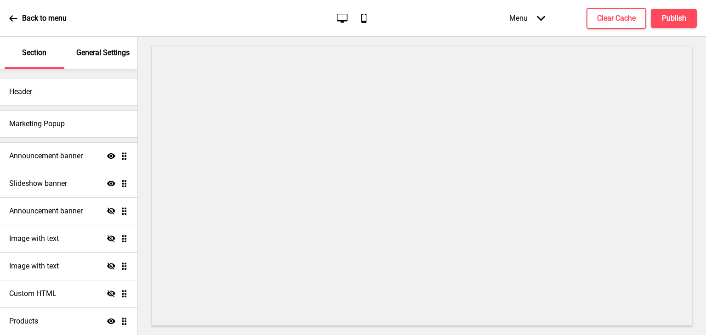
click at [106, 19] on div "Back to menu Desktop Mobile Menu Arrow down Product Page Store Information Chec…" at bounding box center [353, 18] width 706 height 37
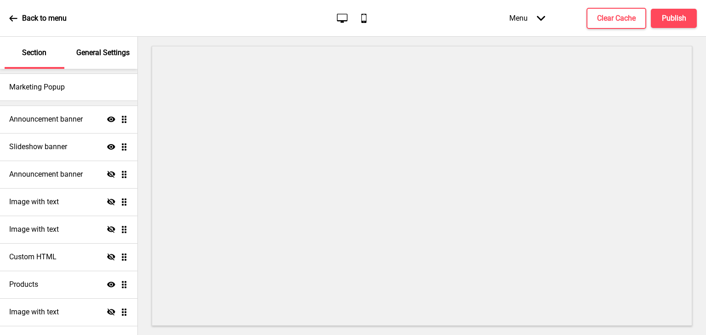
scroll to position [51, 0]
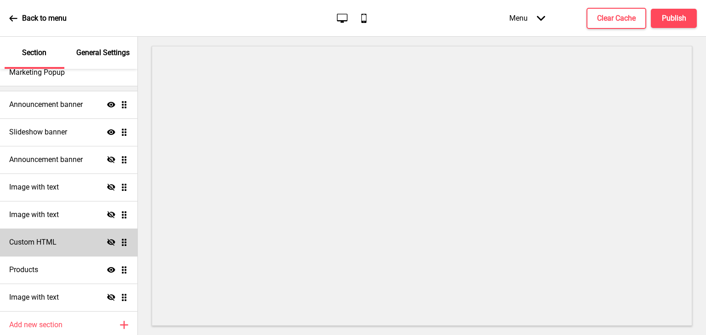
click at [55, 242] on h4 "Custom HTML" at bounding box center [32, 243] width 47 height 10
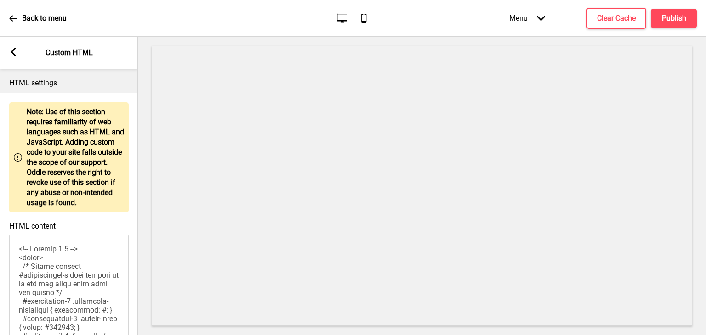
click at [17, 57] on div "Arrow left" at bounding box center [13, 53] width 8 height 10
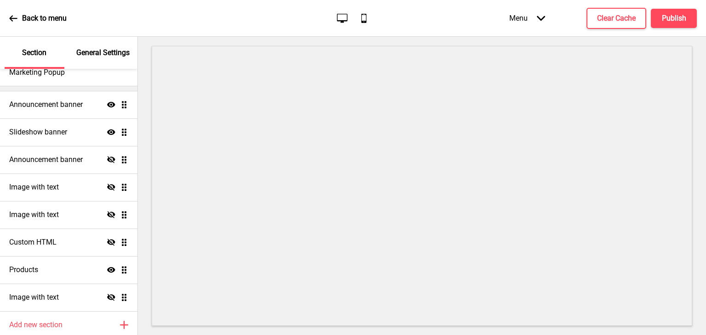
click at [136, 29] on div "Back to menu Desktop Mobile Menu Arrow down Product Page Store Information Chec…" at bounding box center [353, 18] width 706 height 37
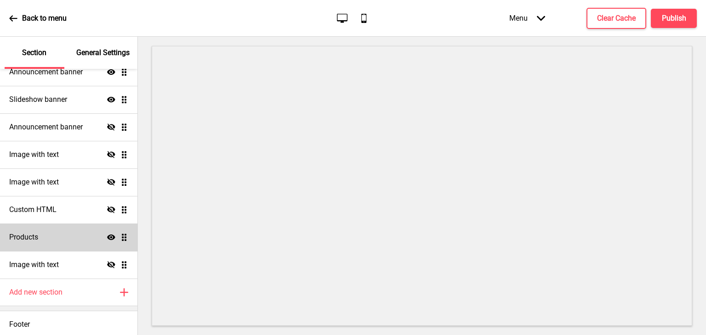
scroll to position [87, 0]
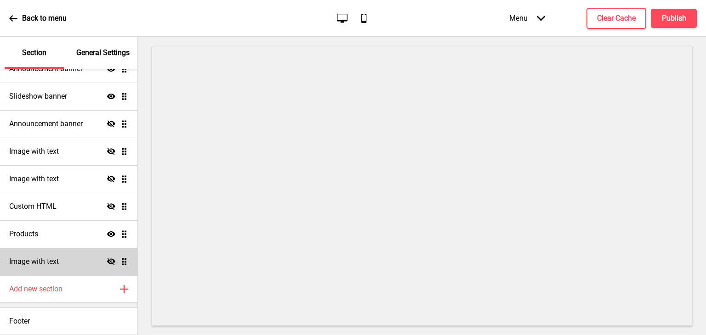
click at [77, 258] on div "Image with text Hide Drag" at bounding box center [68, 262] width 137 height 28
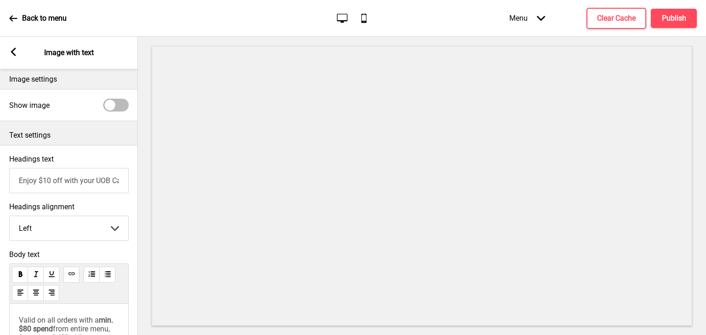
scroll to position [0, 0]
click at [86, 182] on input "Enjoy $10 off with your UOB Card!" at bounding box center [68, 180] width 119 height 25
click at [17, 51] on div "Arrow left Image with text" at bounding box center [69, 53] width 138 height 32
click at [11, 53] on rect at bounding box center [13, 52] width 8 height 8
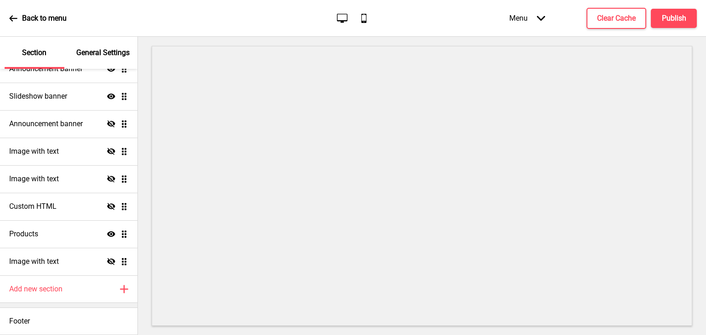
click at [94, 51] on p "General Settings" at bounding box center [102, 53] width 53 height 10
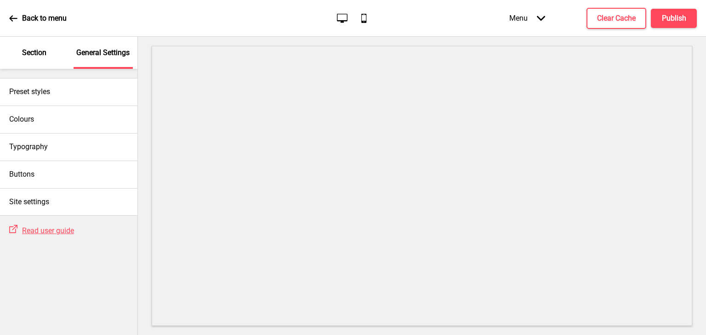
click at [50, 57] on div "Section" at bounding box center [35, 53] width 60 height 32
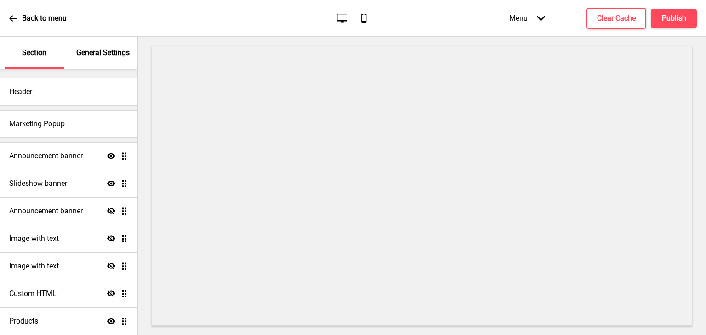
click at [15, 15] on icon at bounding box center [13, 18] width 8 height 8
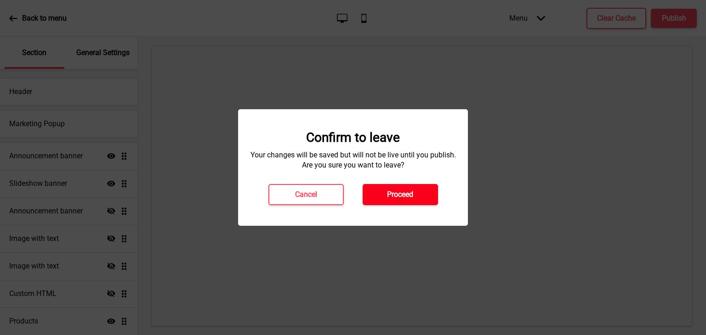
click at [382, 194] on button "Proceed" at bounding box center [399, 194] width 75 height 21
